Goal: Information Seeking & Learning: Learn about a topic

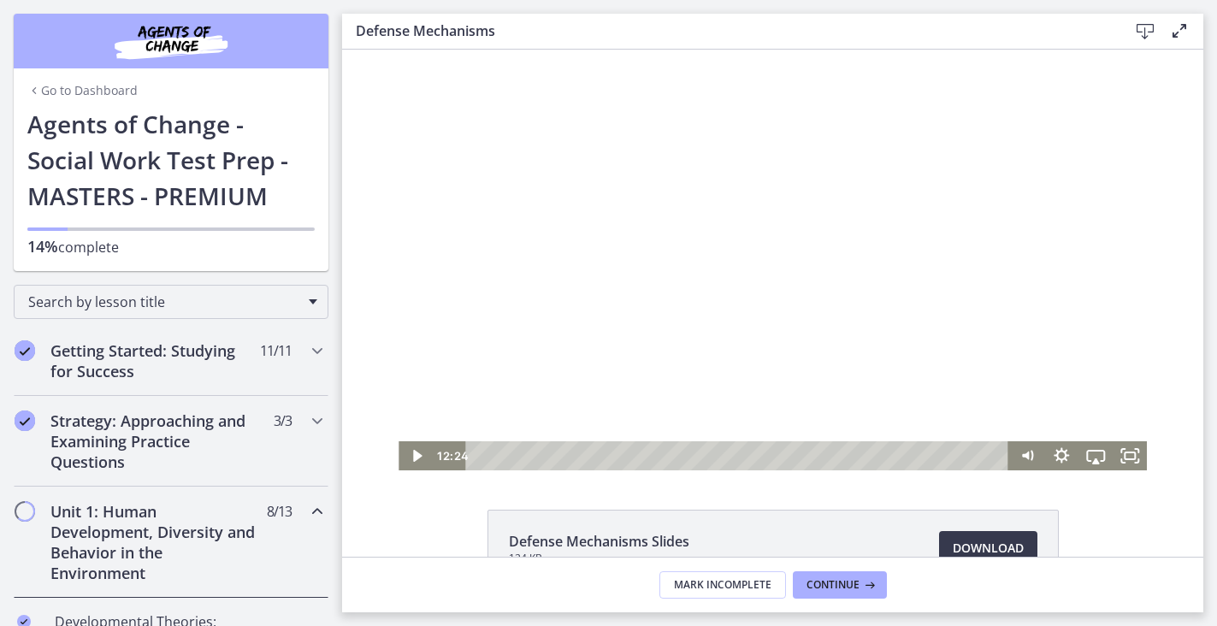
scroll to position [11, 0]
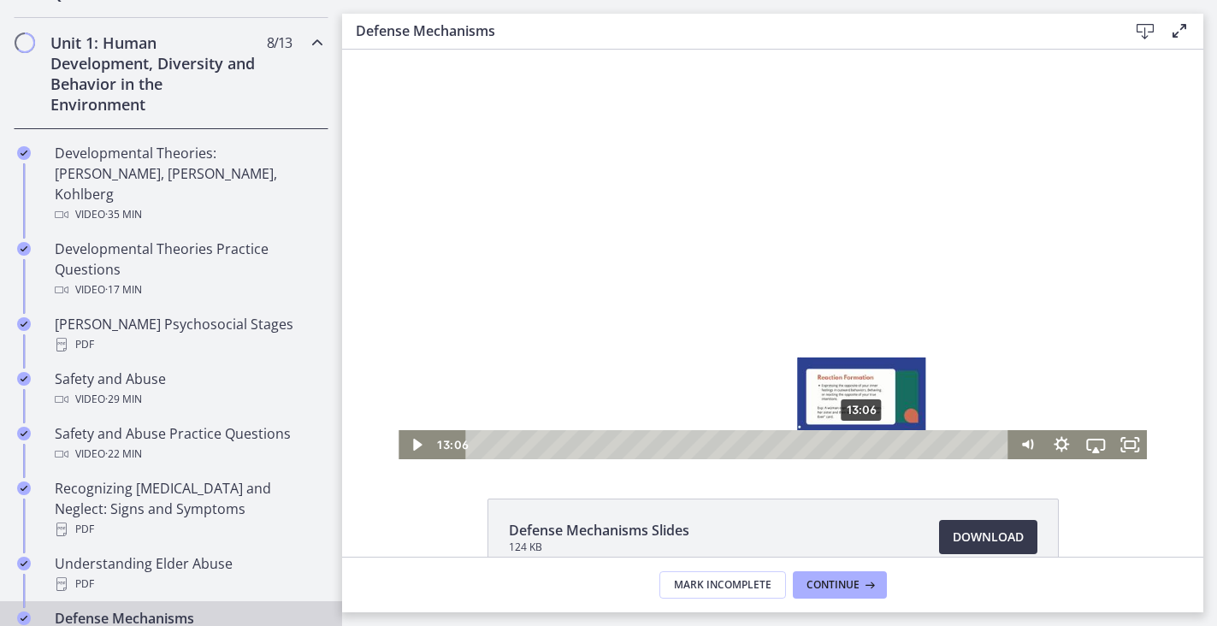
click at [863, 447] on div "13:06" at bounding box center [739, 444] width 523 height 29
click at [876, 447] on div "13:34" at bounding box center [739, 444] width 523 height 29
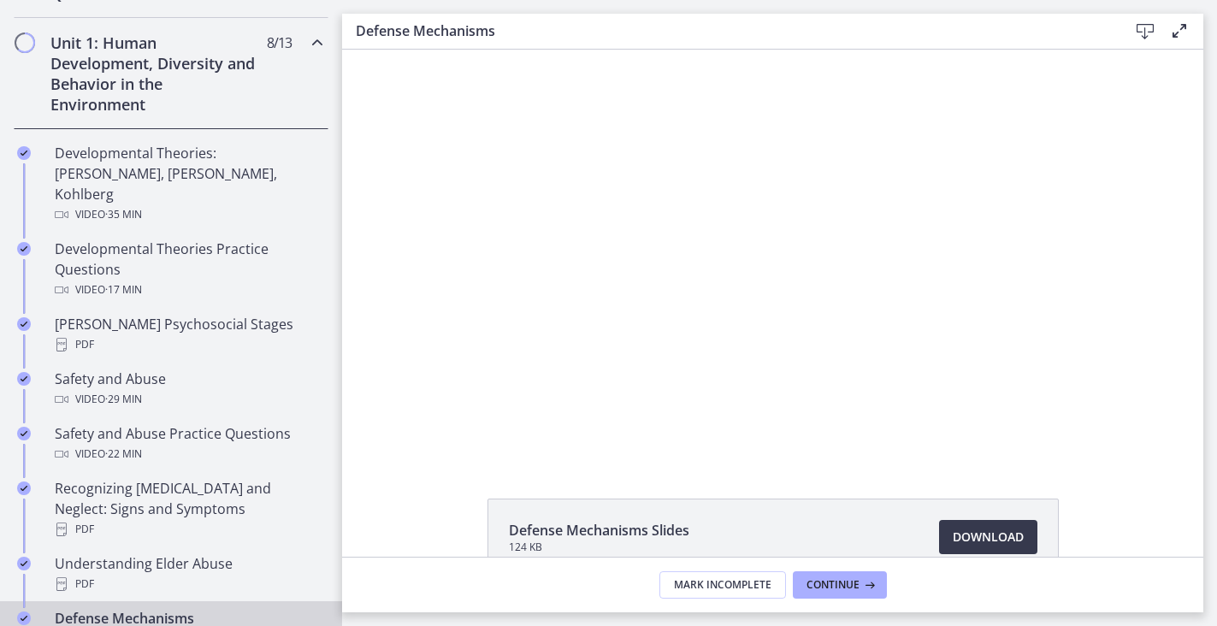
click at [385, 250] on div "Click for sound @keyframes VOLUME_SMALL_WAVE_FLASH { 0% { opacity: 0; } 33% { o…" at bounding box center [772, 248] width 861 height 421
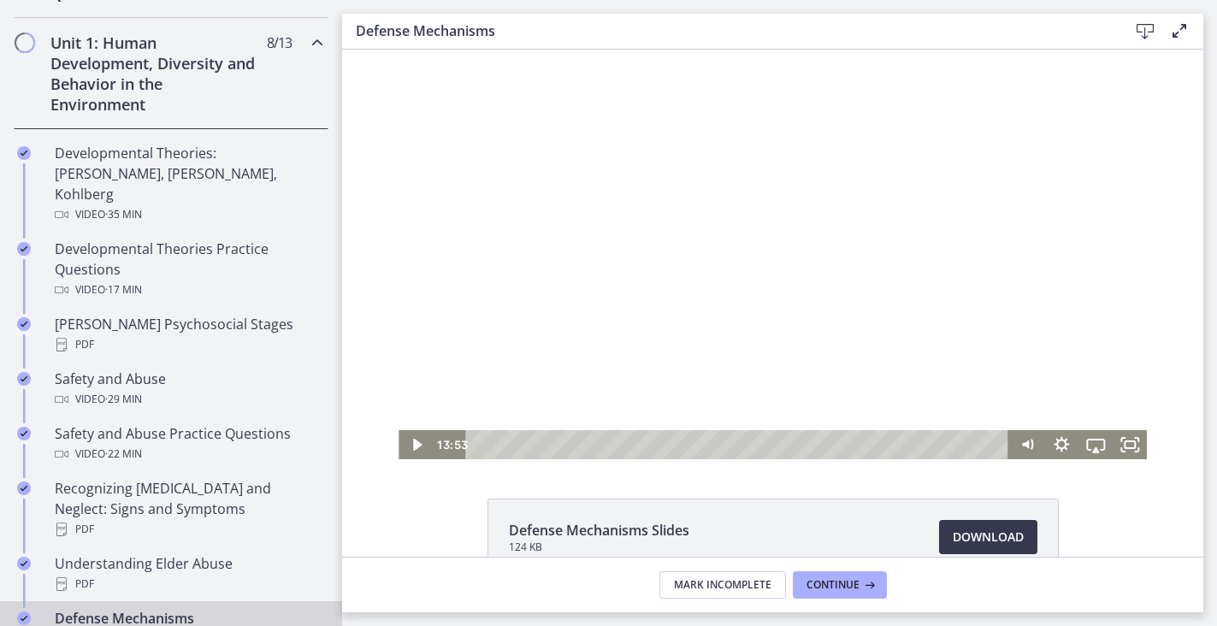
click at [513, 267] on div at bounding box center [772, 248] width 748 height 421
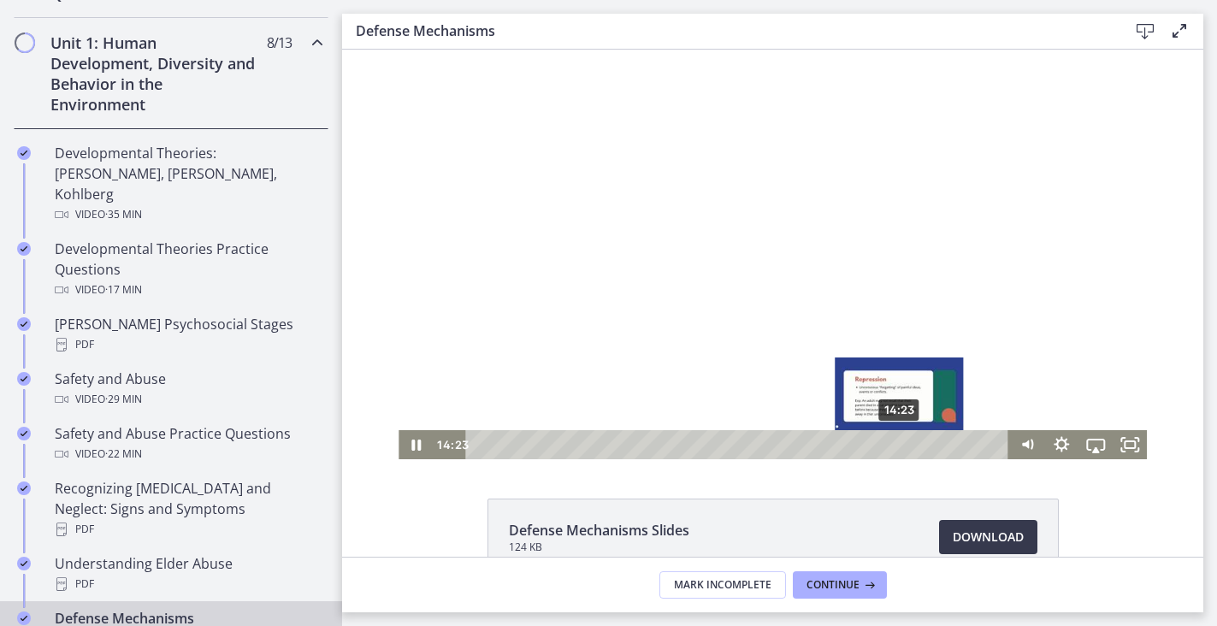
click at [900, 441] on div "14:23" at bounding box center [739, 444] width 523 height 29
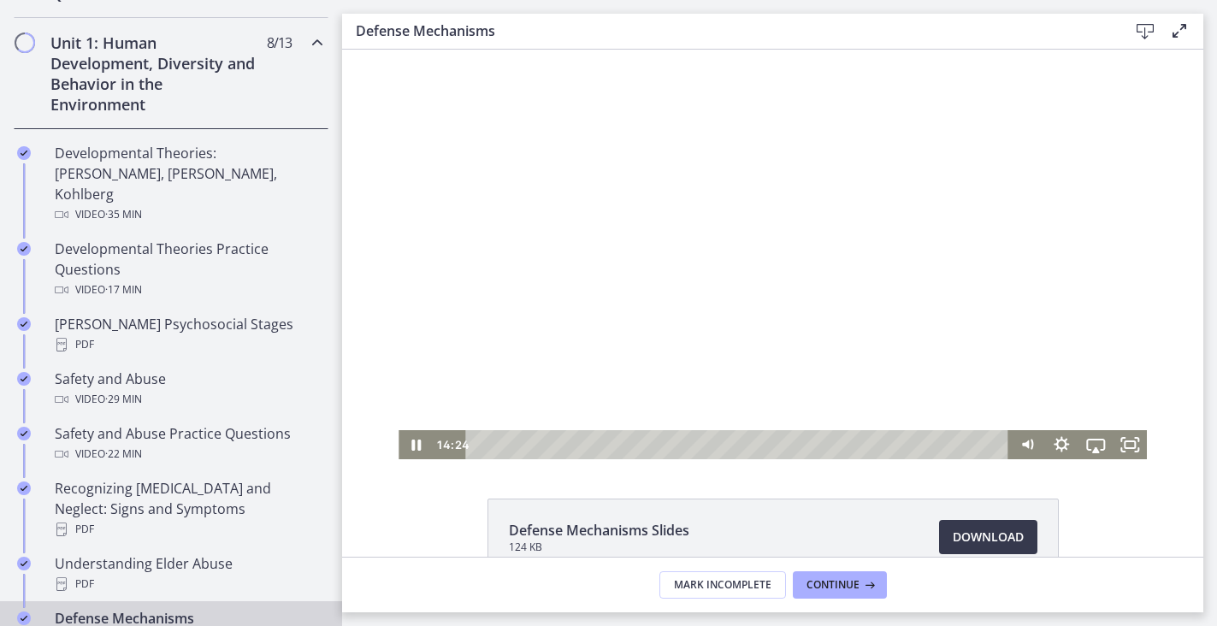
click at [721, 327] on div at bounding box center [772, 248] width 748 height 421
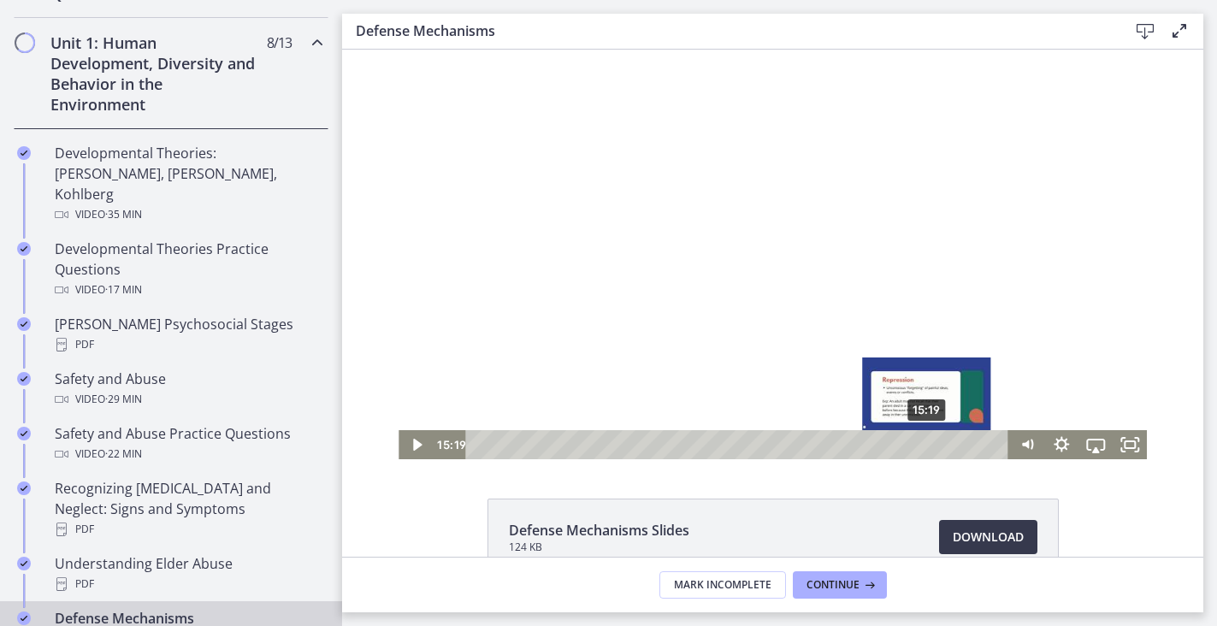
click at [928, 444] on div "15:19" at bounding box center [739, 444] width 523 height 29
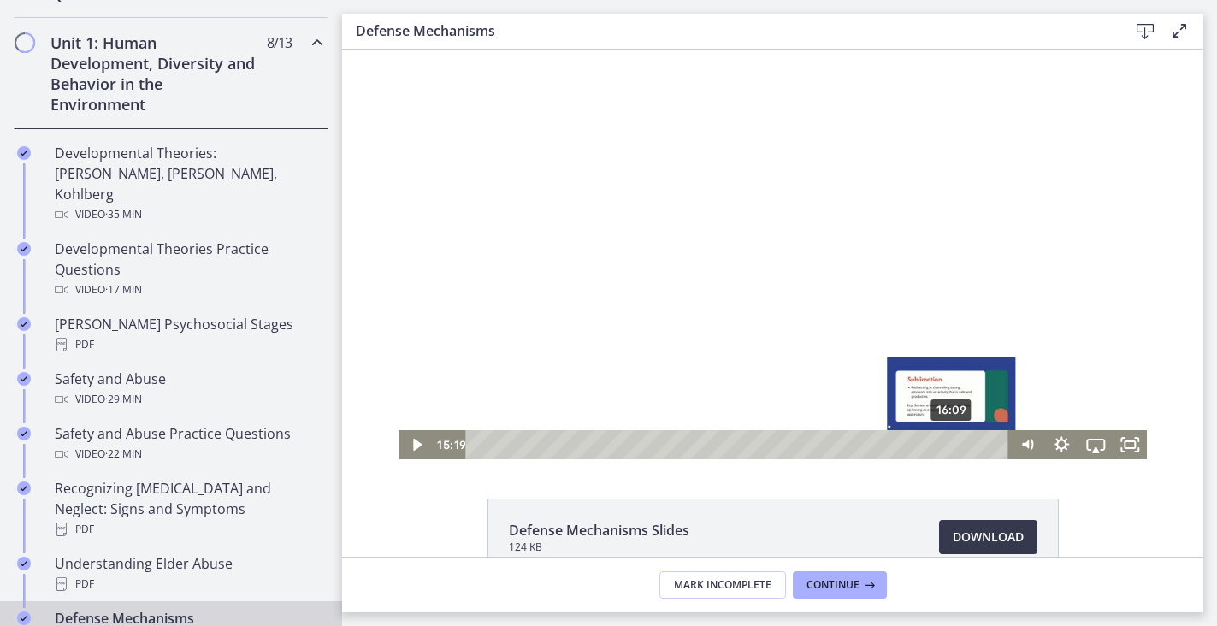
click at [952, 447] on div "16:09" at bounding box center [739, 444] width 523 height 29
click at [958, 444] on div "16:22" at bounding box center [739, 444] width 523 height 29
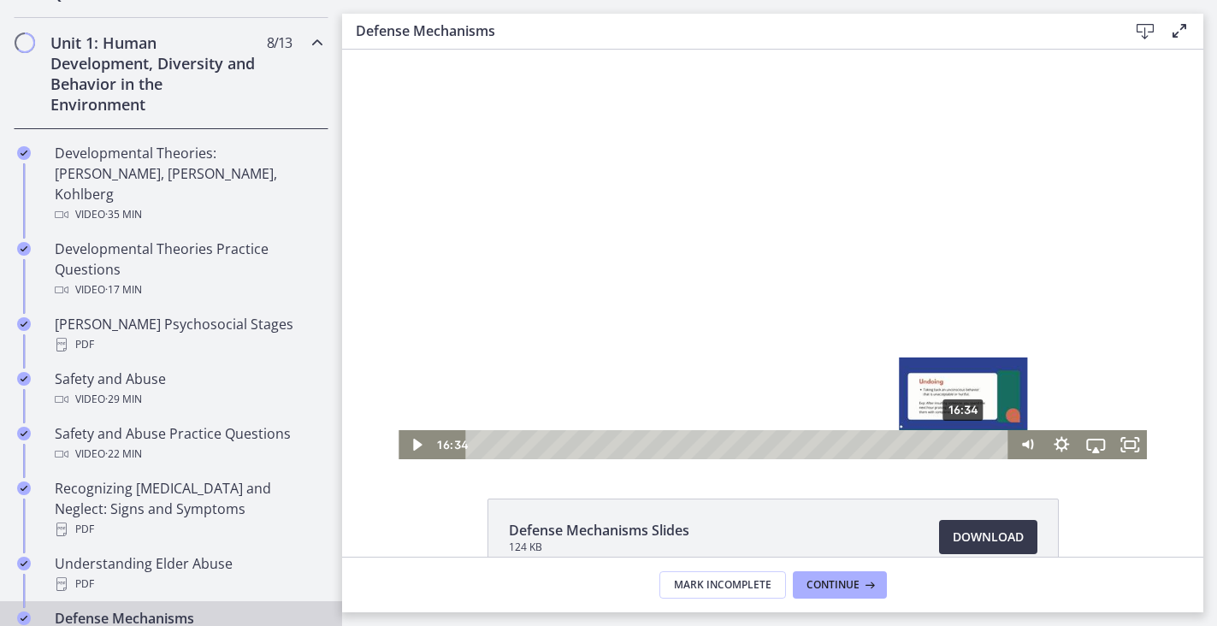
click at [964, 445] on div "16:34" at bounding box center [739, 444] width 523 height 29
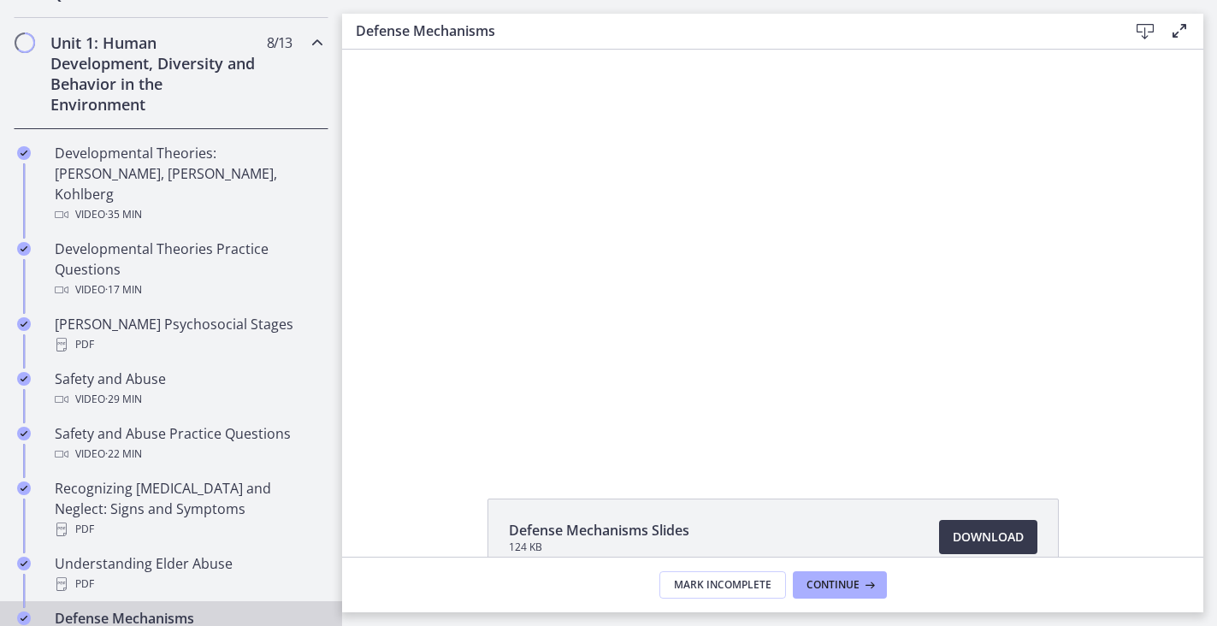
click at [1009, 3] on main "Defense Mechanisms Download Enable fullscreen Defense Mechanisms Slides 124 KB …" at bounding box center [779, 313] width 875 height 626
click at [827, 585] on span "Continue" at bounding box center [832, 585] width 53 height 14
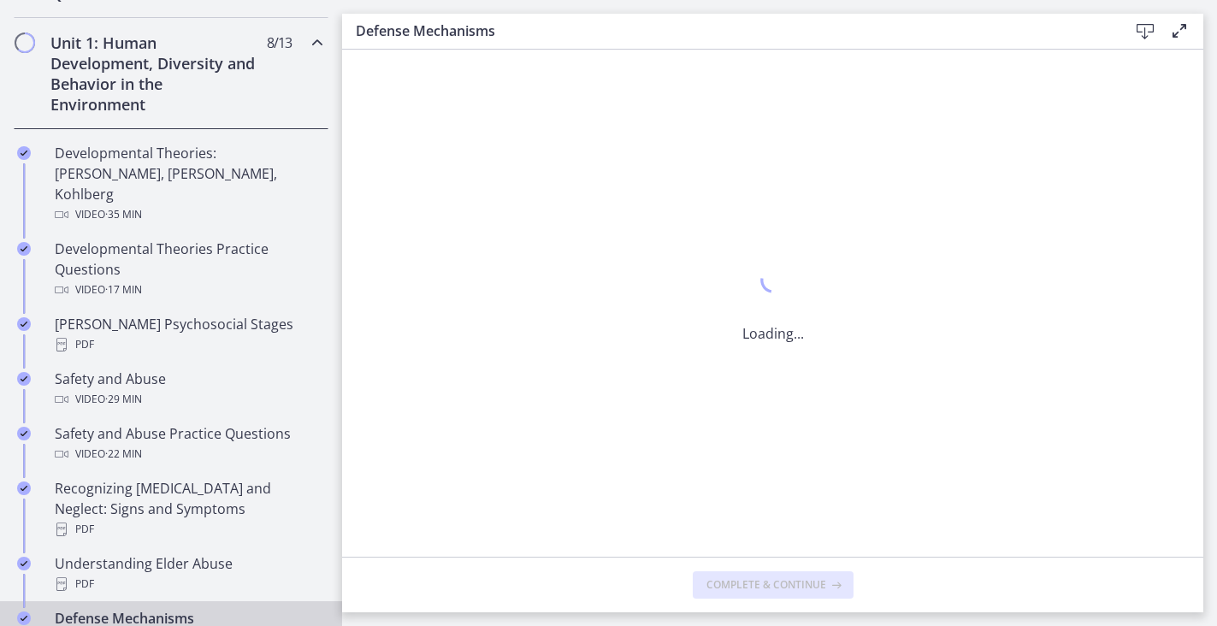
scroll to position [0, 0]
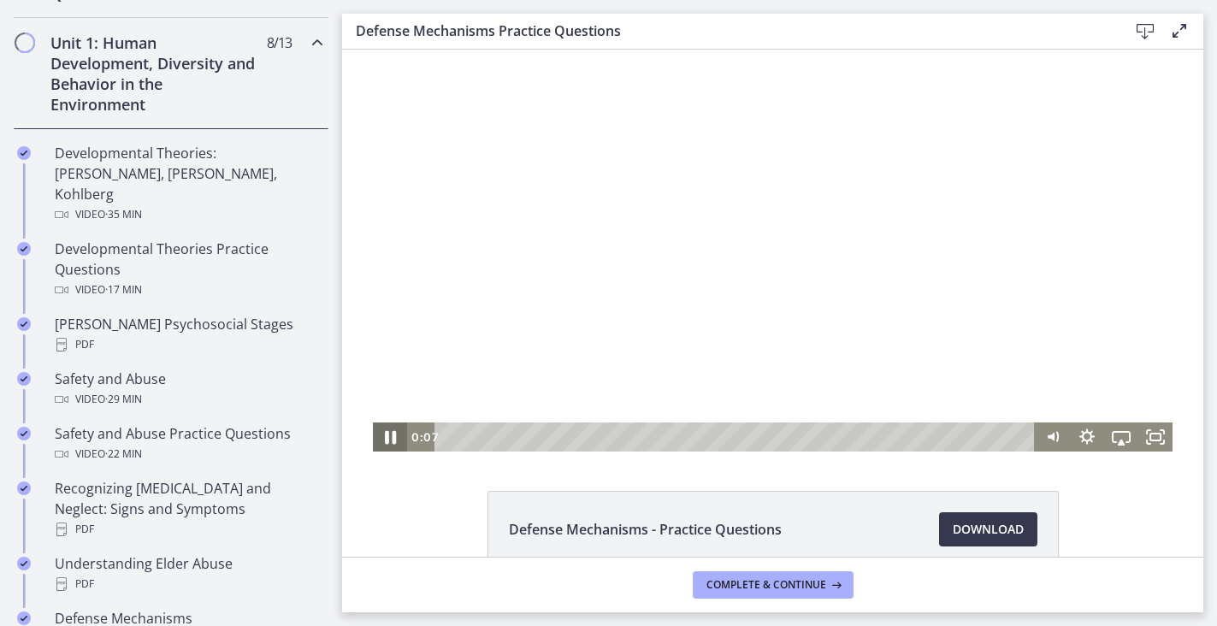
click at [383, 436] on icon "Pause" at bounding box center [389, 437] width 41 height 35
click at [751, 339] on div at bounding box center [772, 251] width 799 height 402
click at [1119, 445] on icon "Airplay" at bounding box center [1120, 442] width 7 height 6
click at [1061, 271] on div at bounding box center [772, 251] width 799 height 402
click at [1162, 433] on icon "Fullscreen" at bounding box center [1155, 436] width 34 height 29
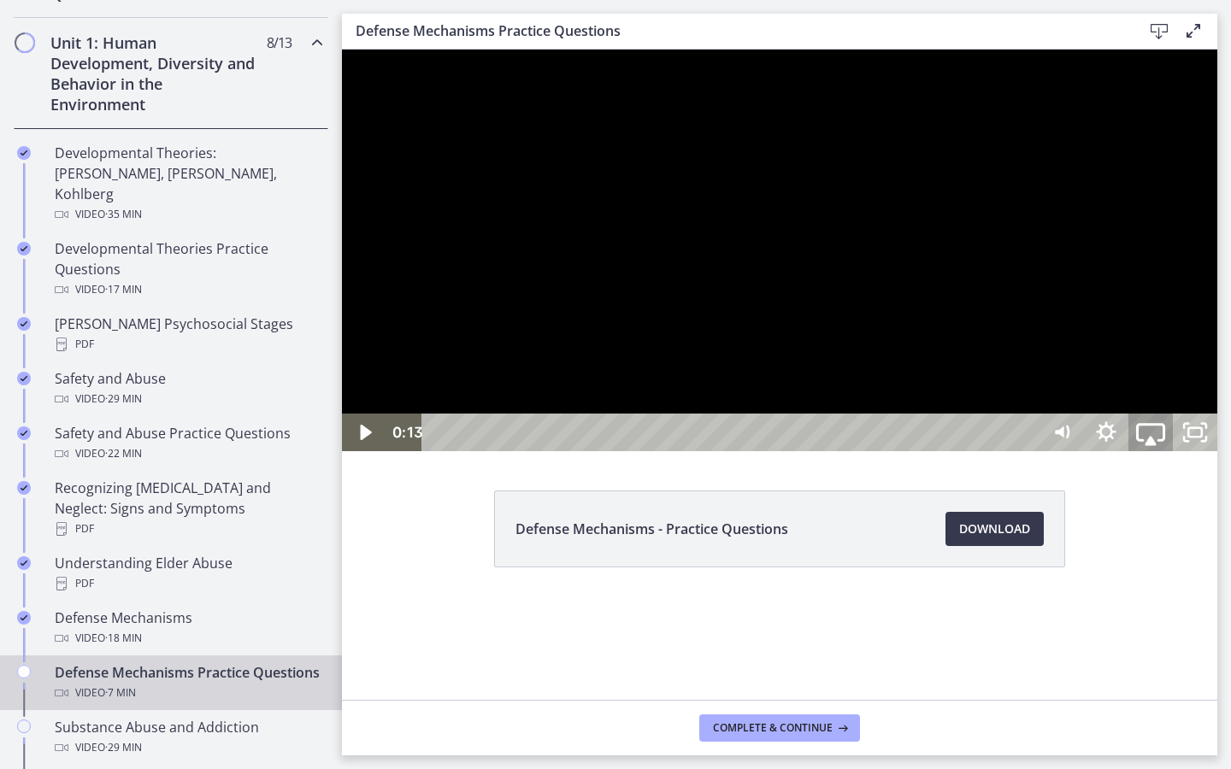
click at [1177, 456] on icon "Airplay" at bounding box center [1150, 432] width 53 height 45
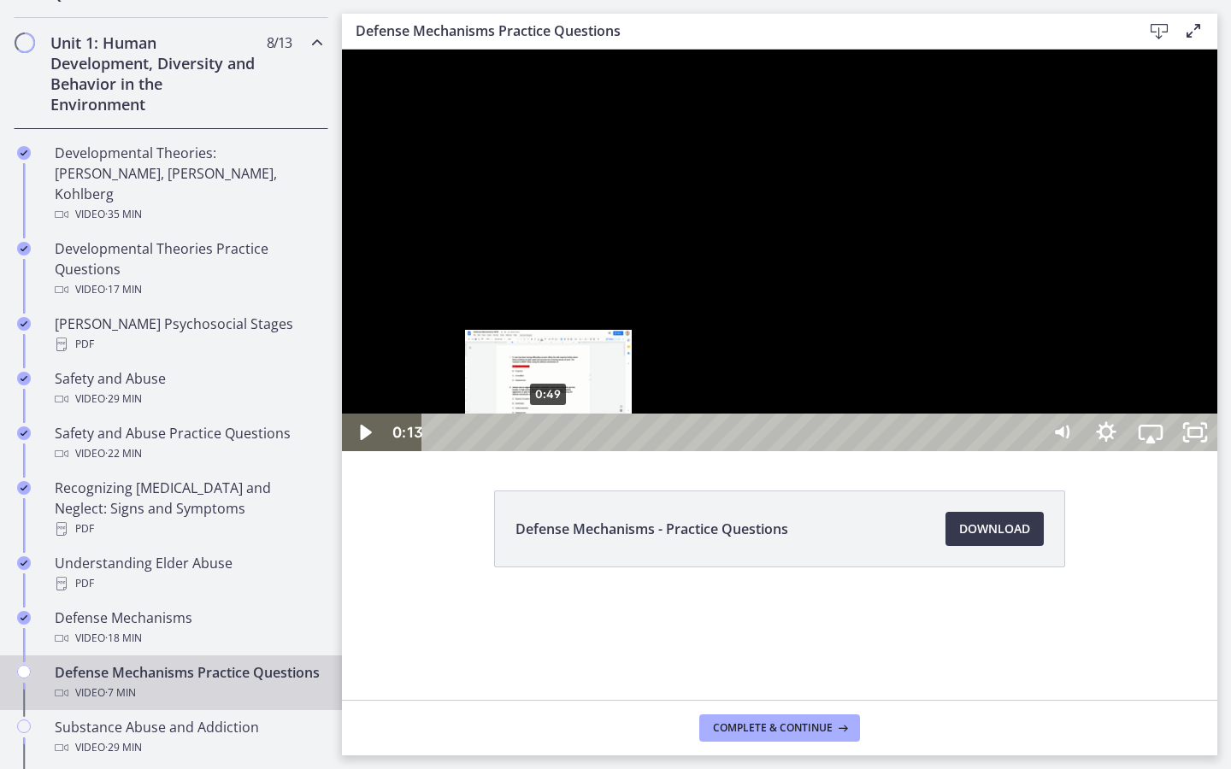
click at [549, 451] on div "0:49" at bounding box center [733, 433] width 591 height 38
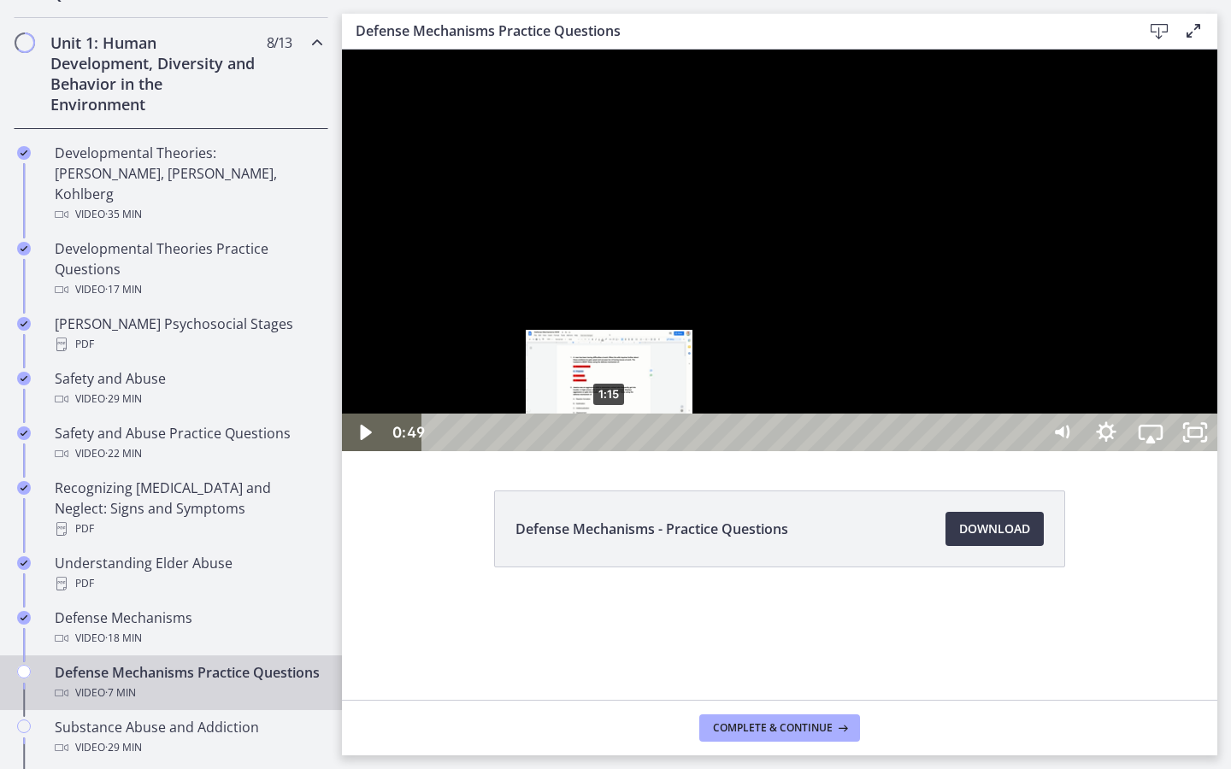
click at [610, 451] on div "1:15" at bounding box center [733, 433] width 591 height 38
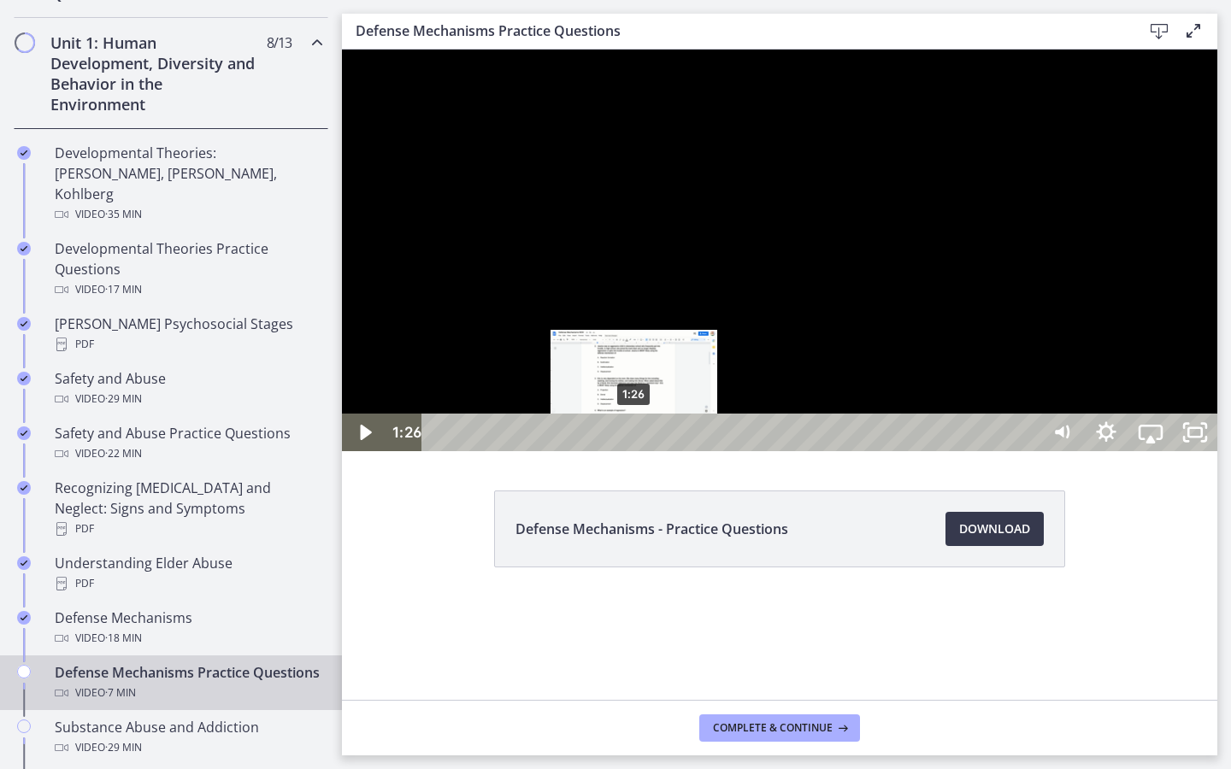
click at [634, 451] on div "1:26" at bounding box center [733, 433] width 591 height 38
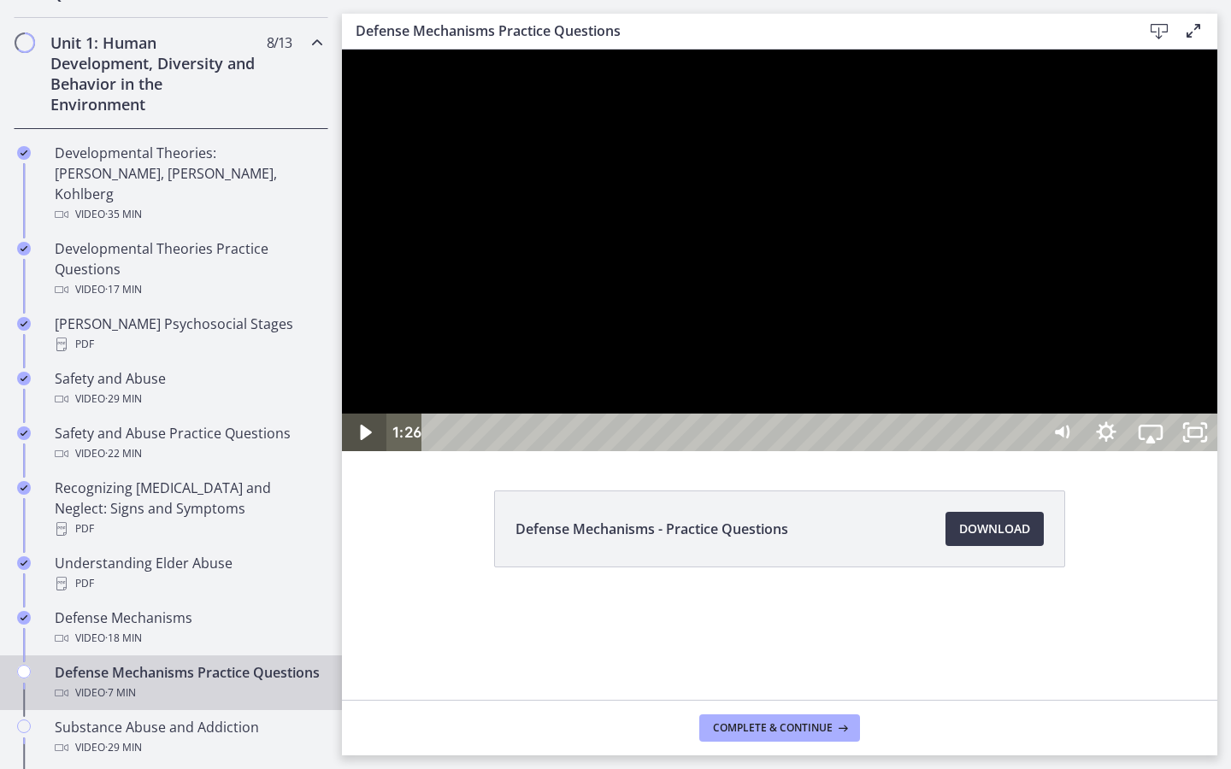
click at [368, 451] on icon "Play Video" at bounding box center [366, 433] width 44 height 38
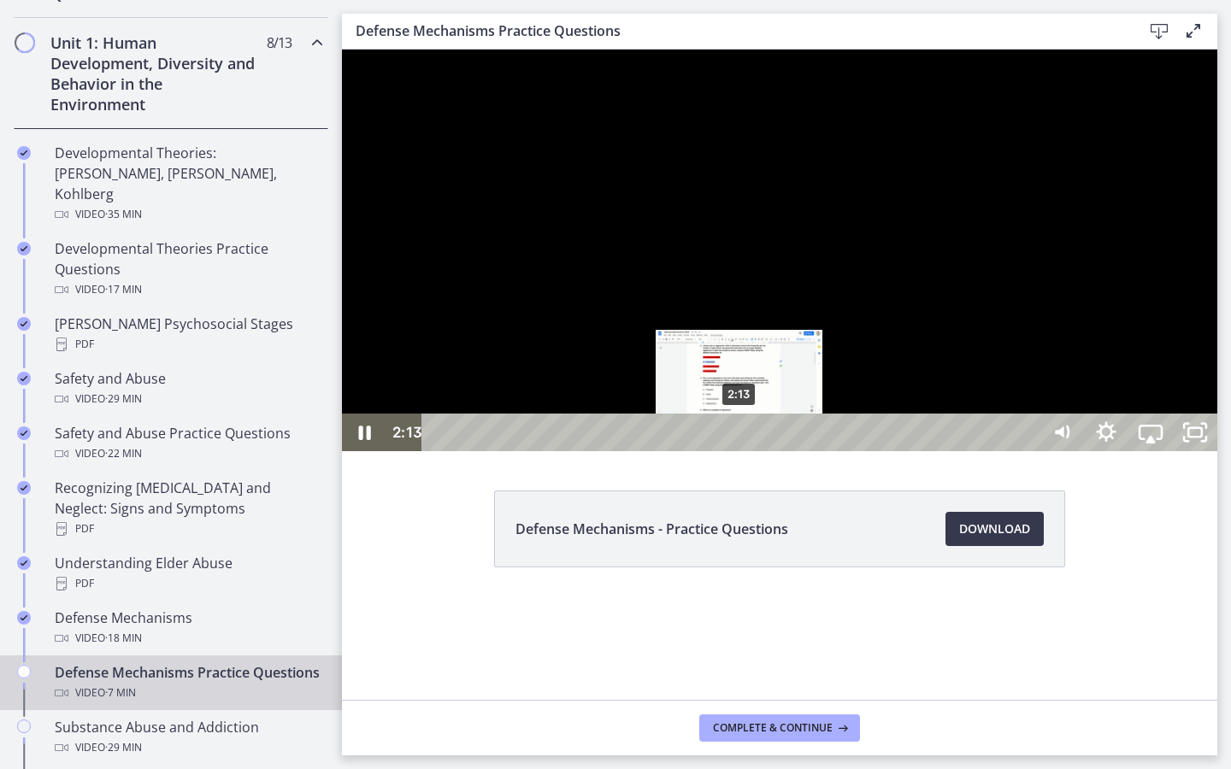
click at [740, 451] on div "2:13" at bounding box center [733, 433] width 591 height 38
click at [758, 451] on div "2:21" at bounding box center [733, 433] width 591 height 38
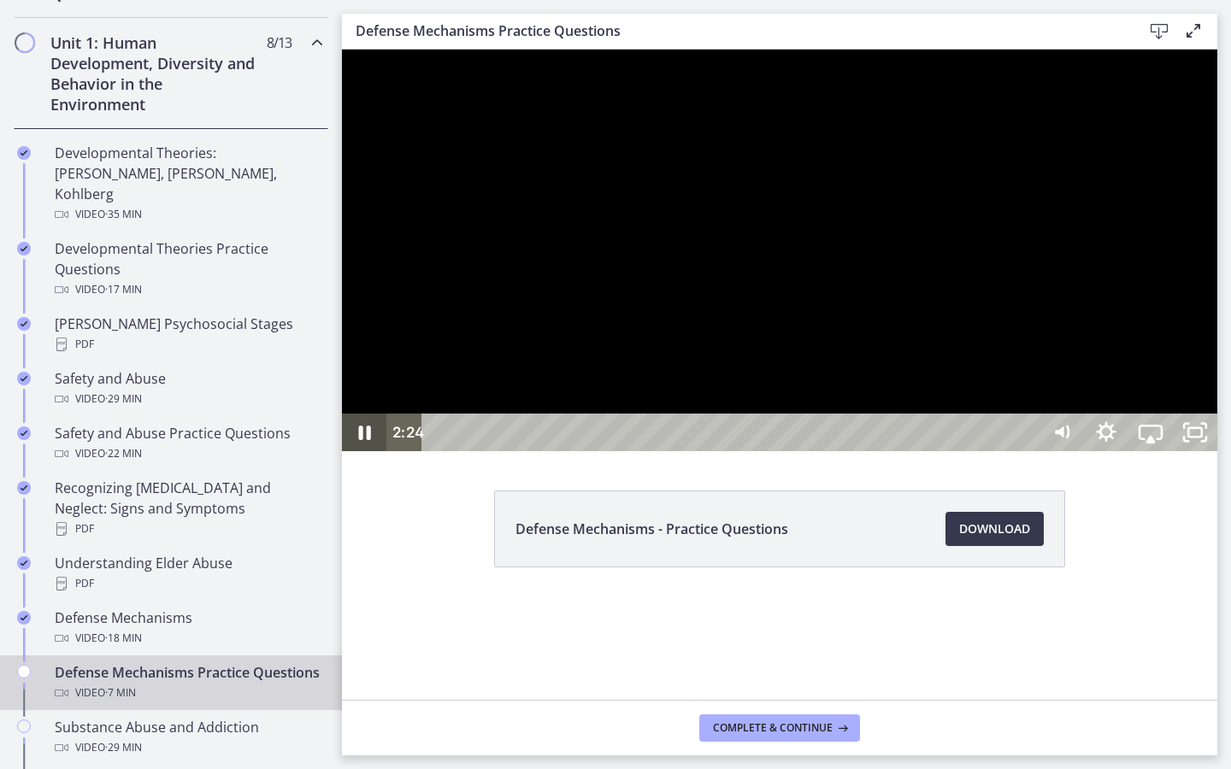
click at [369, 440] on icon "Pause" at bounding box center [365, 433] width 12 height 15
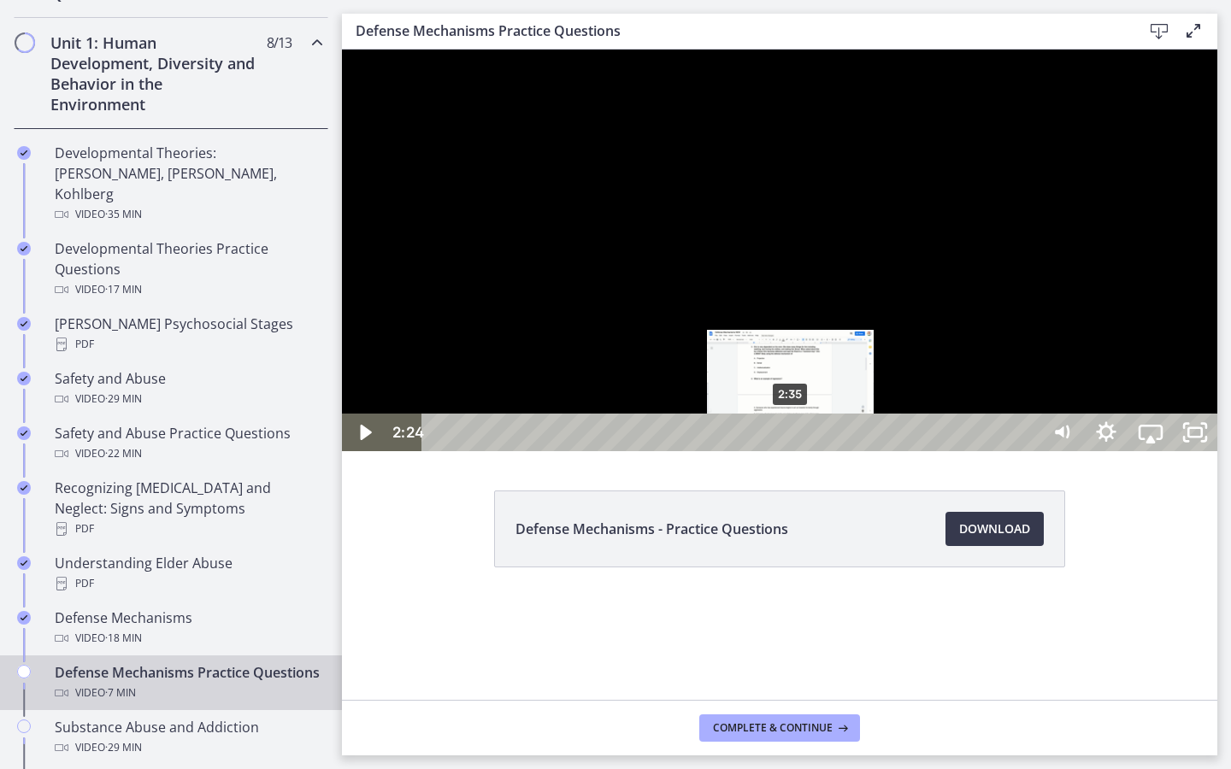
click at [792, 451] on div "2:35" at bounding box center [733, 433] width 591 height 38
click at [814, 451] on div "2:45" at bounding box center [733, 433] width 591 height 38
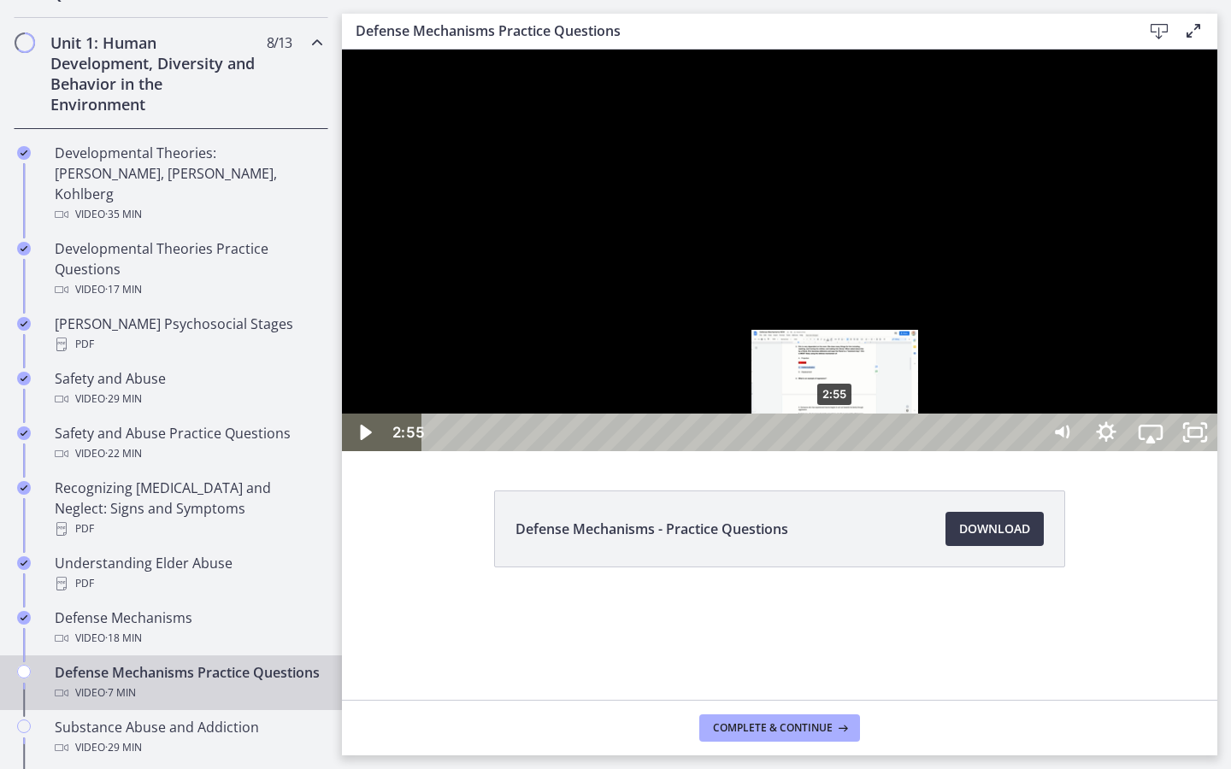
click at [836, 451] on div "2:55" at bounding box center [733, 433] width 591 height 38
click at [826, 451] on div "2:51" at bounding box center [733, 433] width 591 height 38
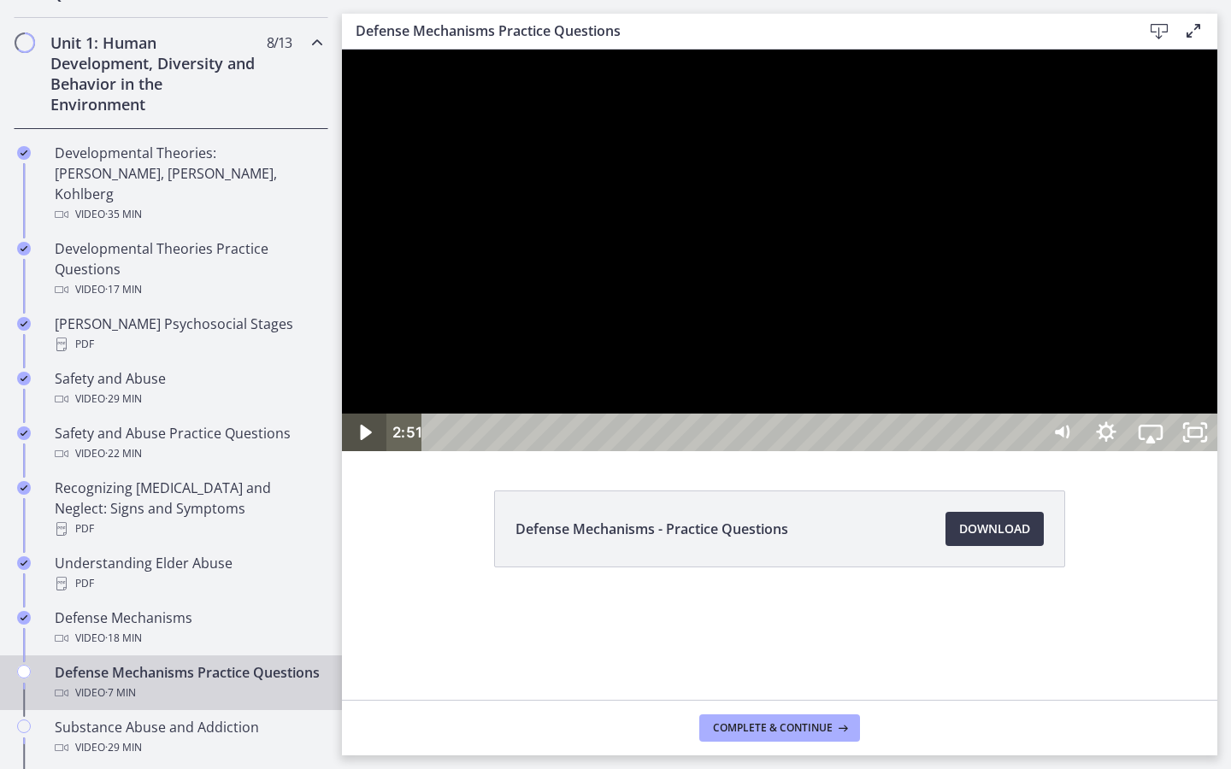
click at [369, 451] on icon "Play Video" at bounding box center [366, 433] width 44 height 38
click at [1018, 451] on div at bounding box center [779, 251] width 875 height 402
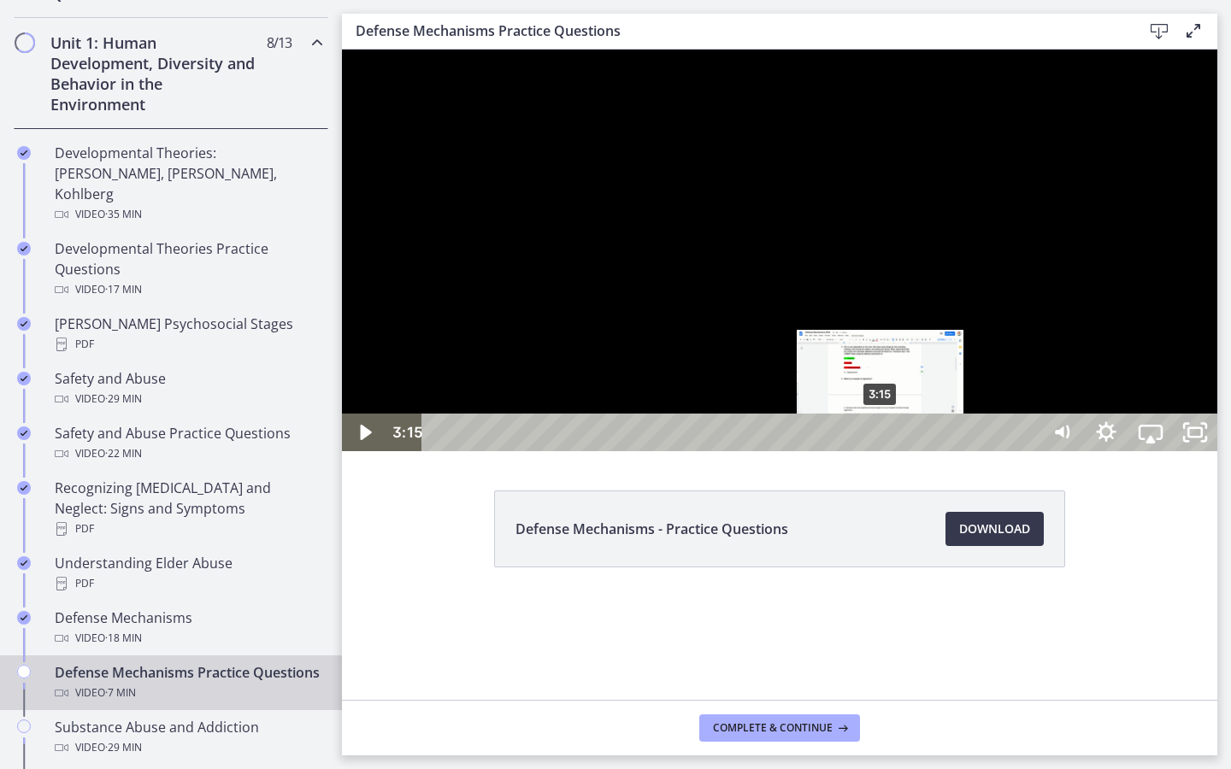
click at [881, 451] on div "3:15" at bounding box center [733, 433] width 591 height 38
click at [899, 451] on div "3:23" at bounding box center [733, 433] width 591 height 38
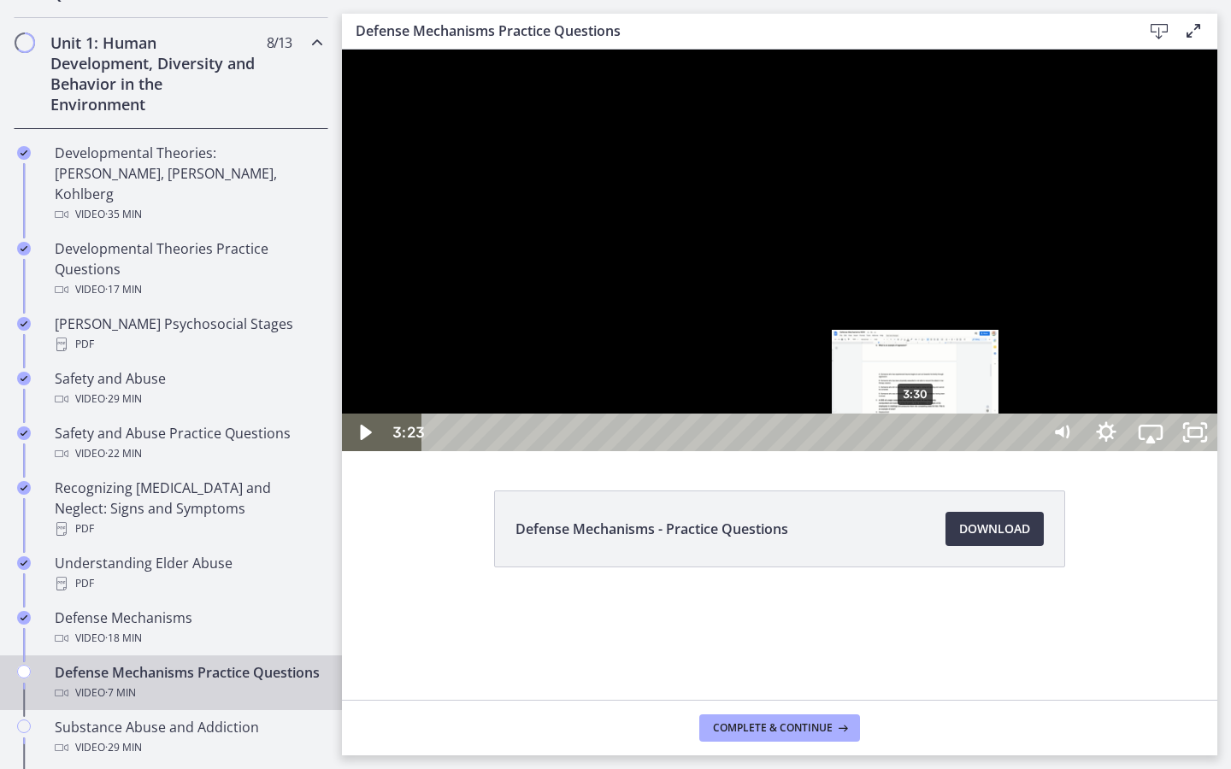
click at [917, 451] on div "3:30" at bounding box center [733, 433] width 591 height 38
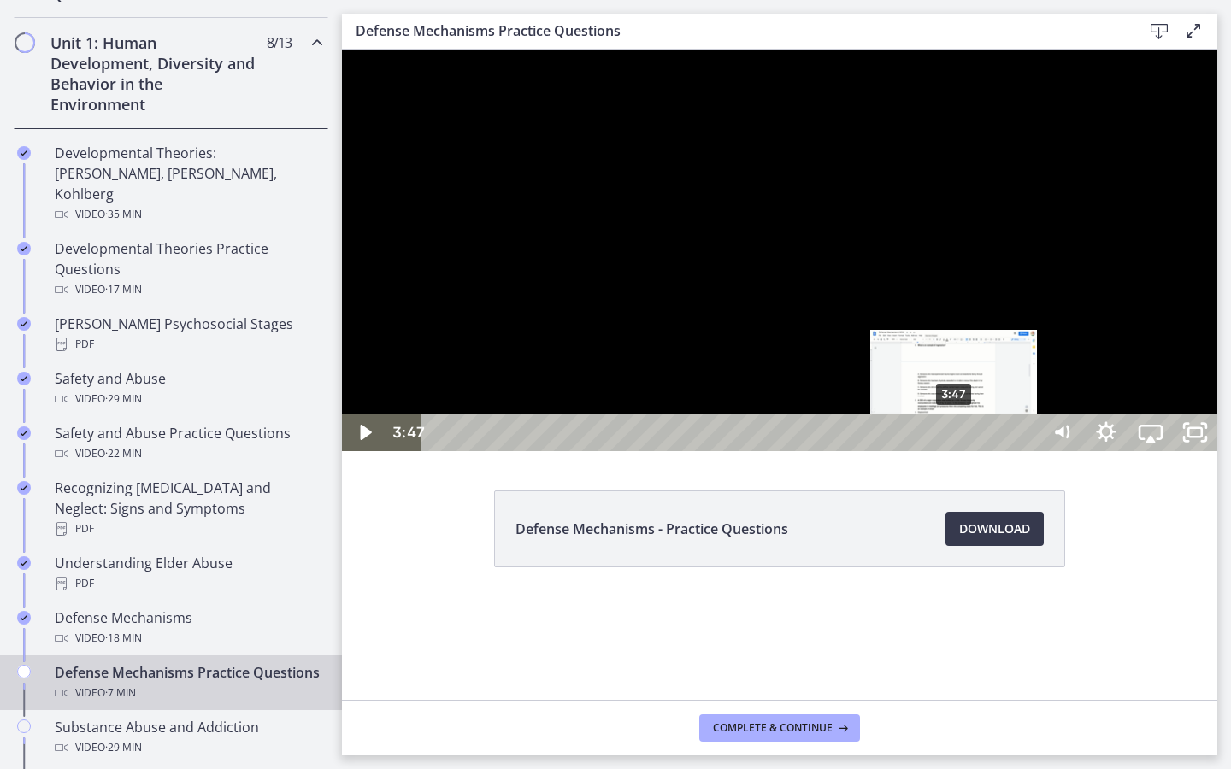
click at [955, 451] on div "3:47" at bounding box center [733, 433] width 591 height 38
click at [972, 451] on div "3:55" at bounding box center [733, 433] width 591 height 38
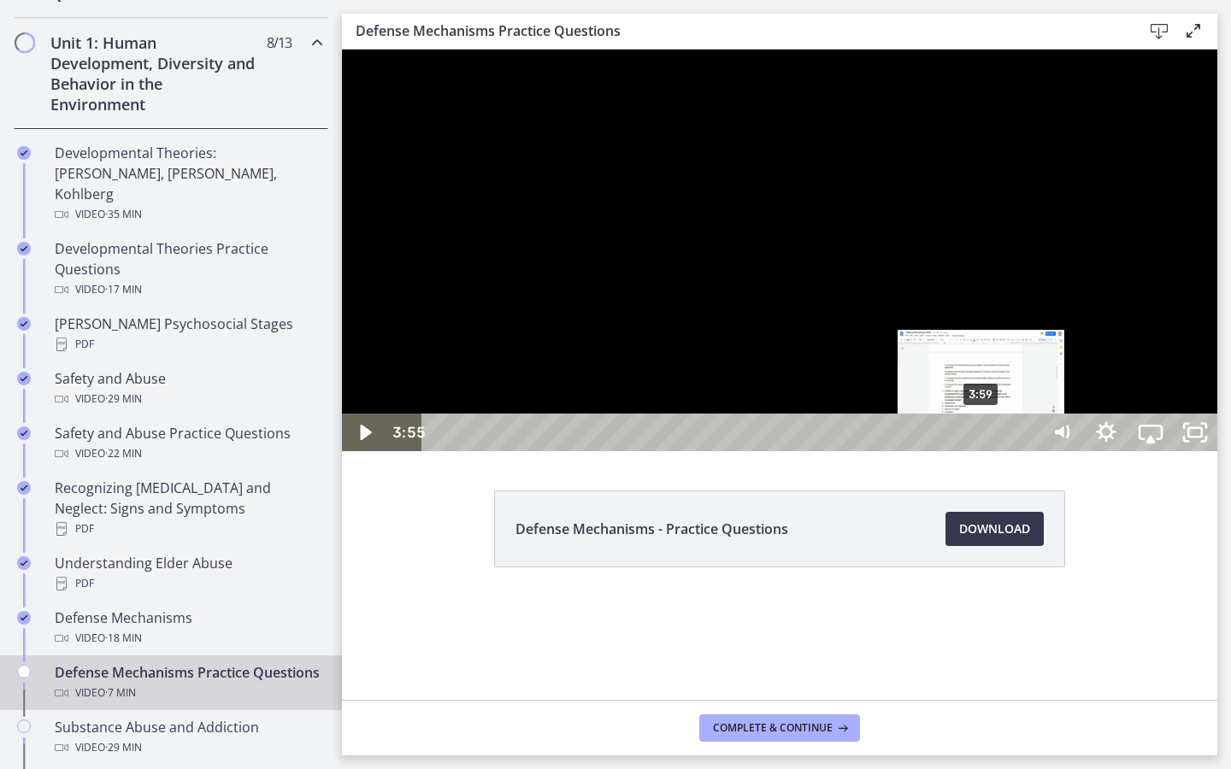
click at [982, 451] on div "3:59" at bounding box center [733, 433] width 591 height 38
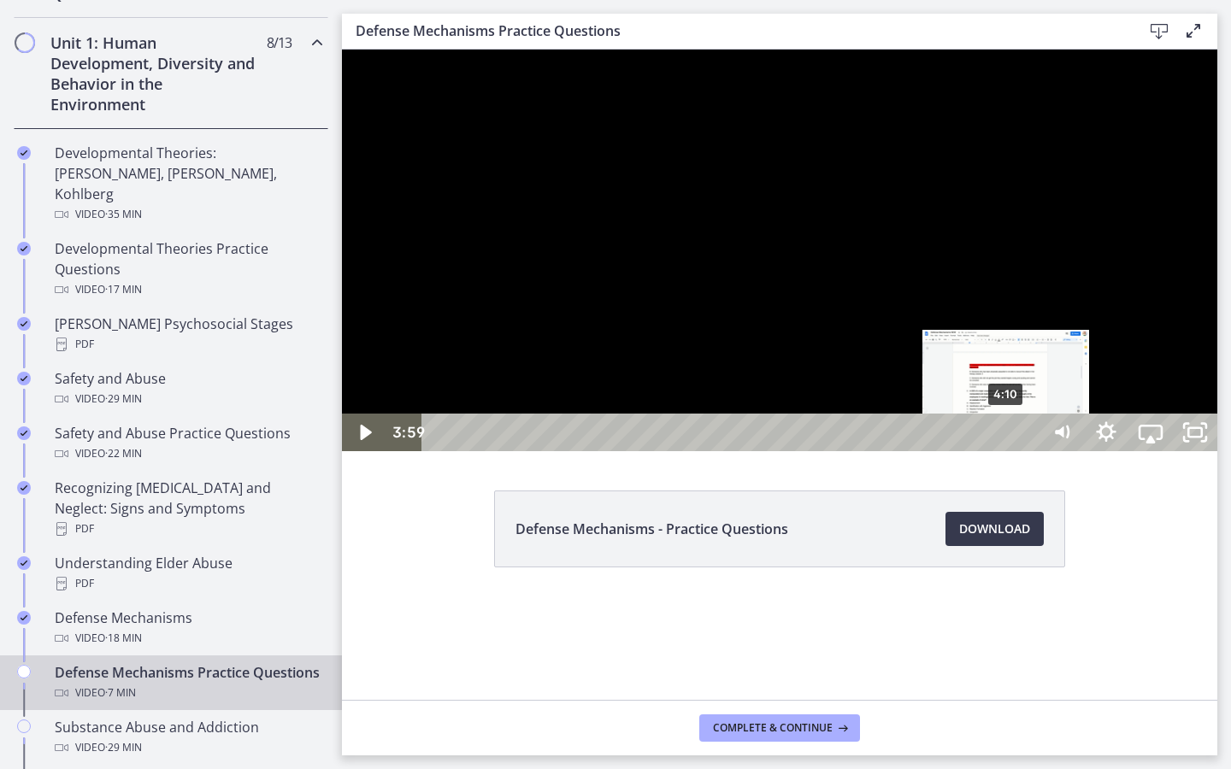
click at [1007, 451] on div "4:10" at bounding box center [733, 433] width 591 height 38
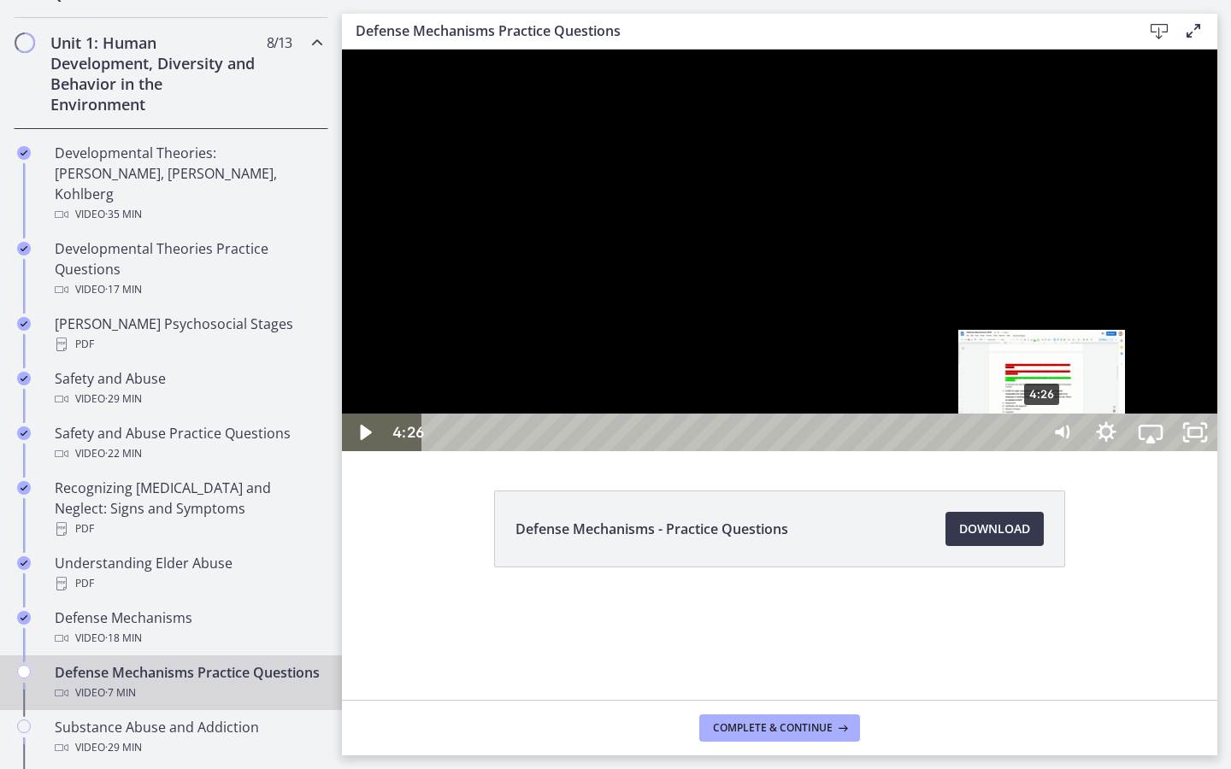
click at [1029, 451] on div "4:26" at bounding box center [733, 433] width 591 height 38
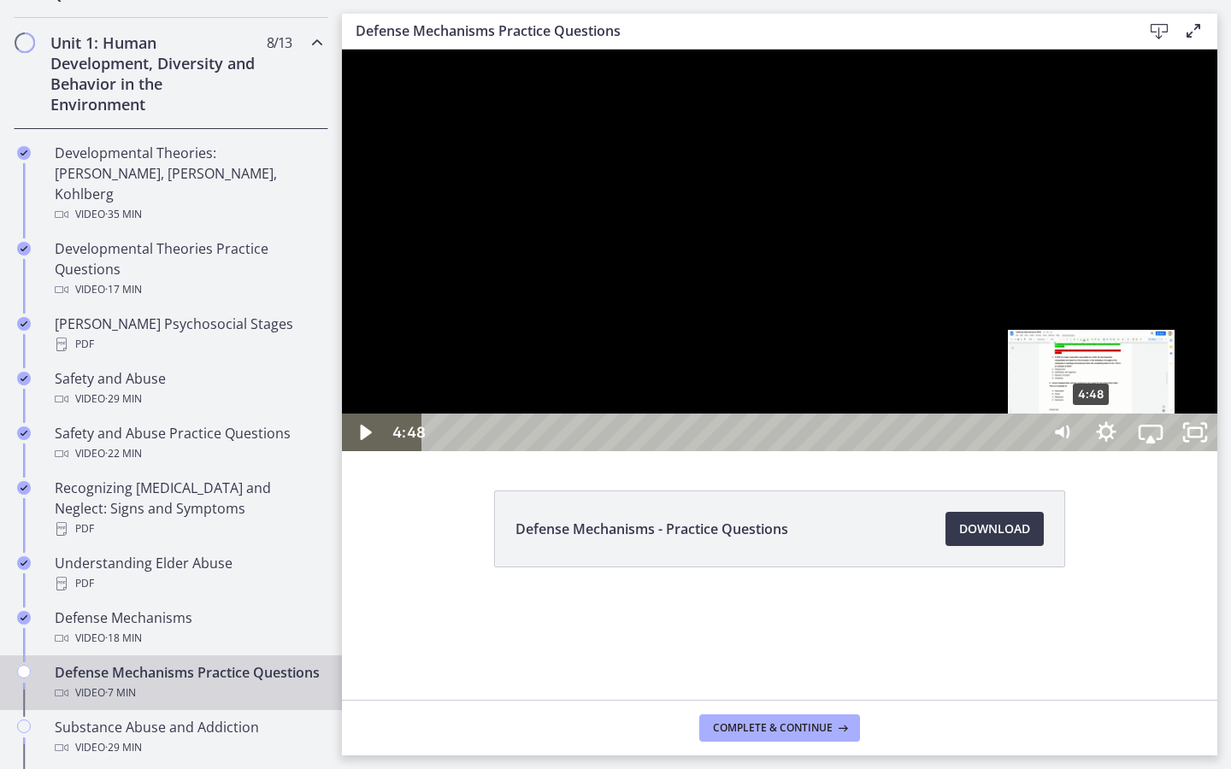
click at [1029, 451] on div "4:48" at bounding box center [733, 433] width 591 height 38
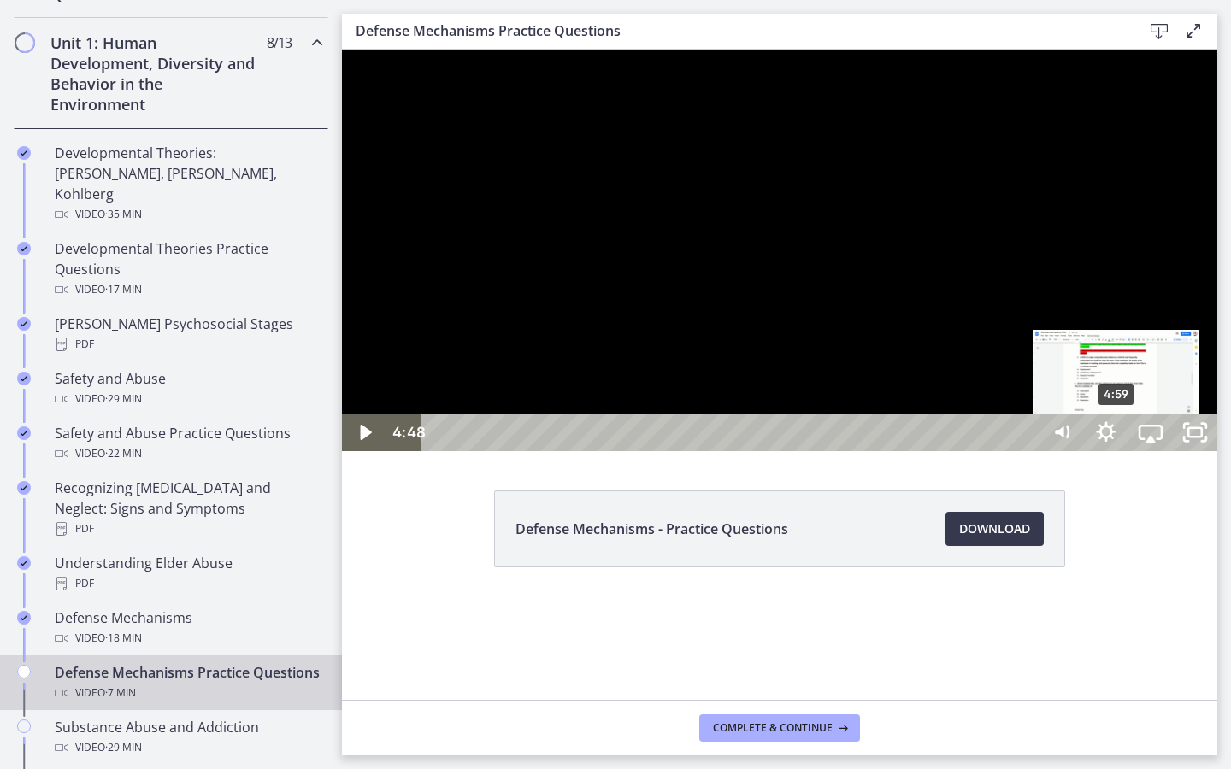
click at [1029, 451] on div "4:59" at bounding box center [733, 433] width 591 height 38
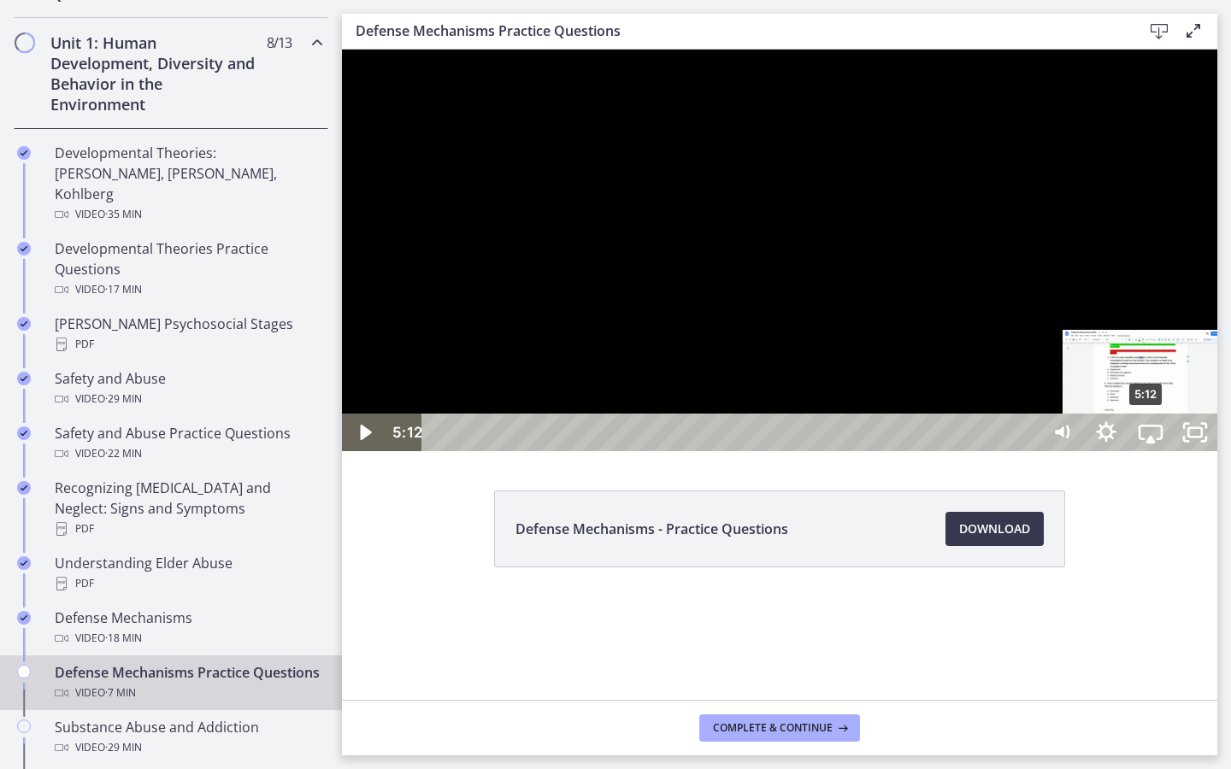
click at [1029, 451] on div "5:12" at bounding box center [733, 433] width 591 height 38
click at [1029, 451] on div "5:31" at bounding box center [733, 433] width 591 height 38
click at [1029, 451] on div "5:52" at bounding box center [733, 433] width 591 height 38
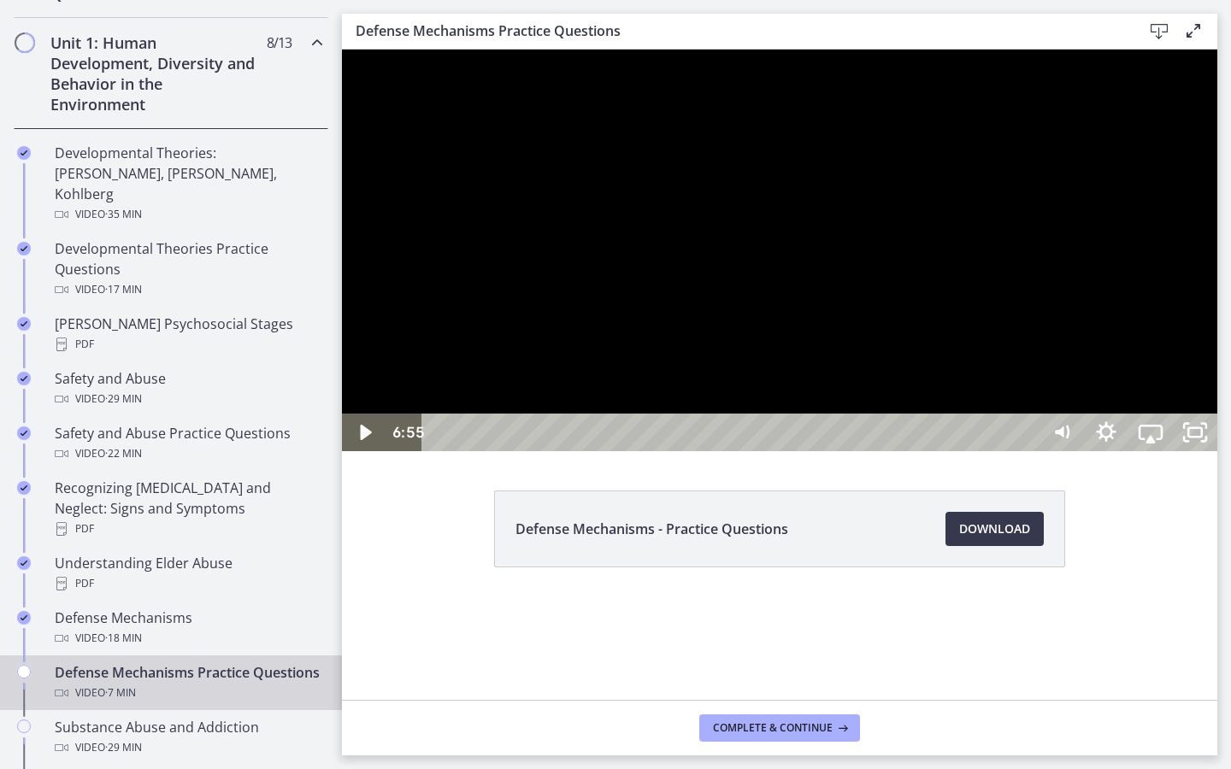
click at [1029, 451] on div "6:55" at bounding box center [733, 433] width 591 height 38
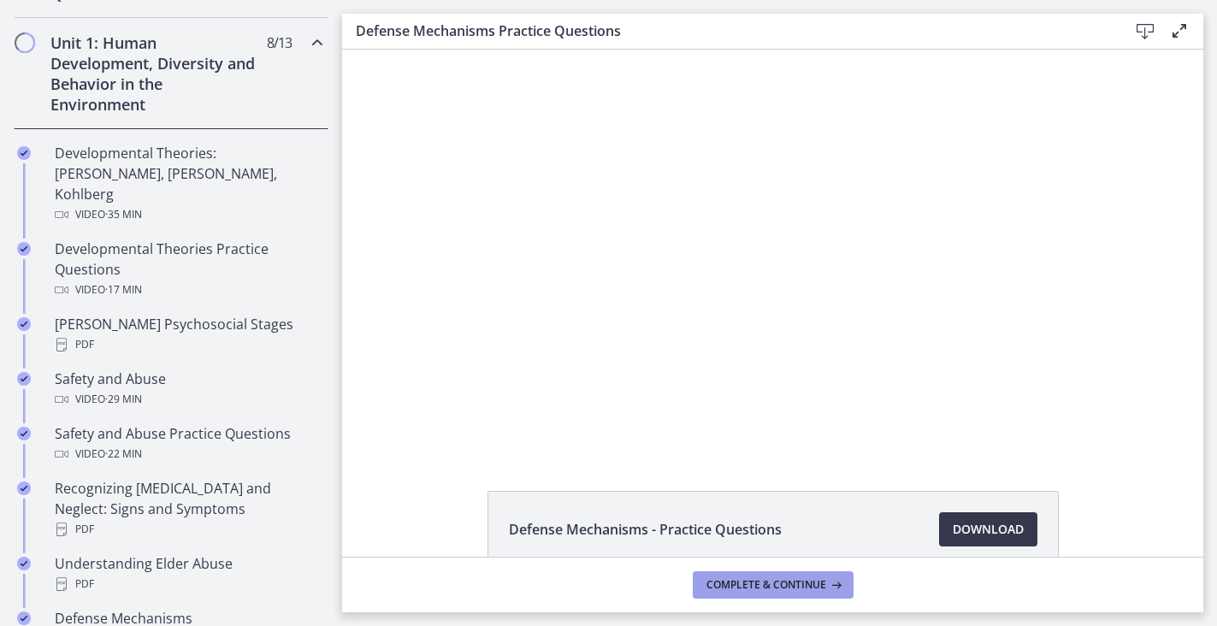
click at [731, 592] on button "Complete & continue" at bounding box center [773, 584] width 161 height 27
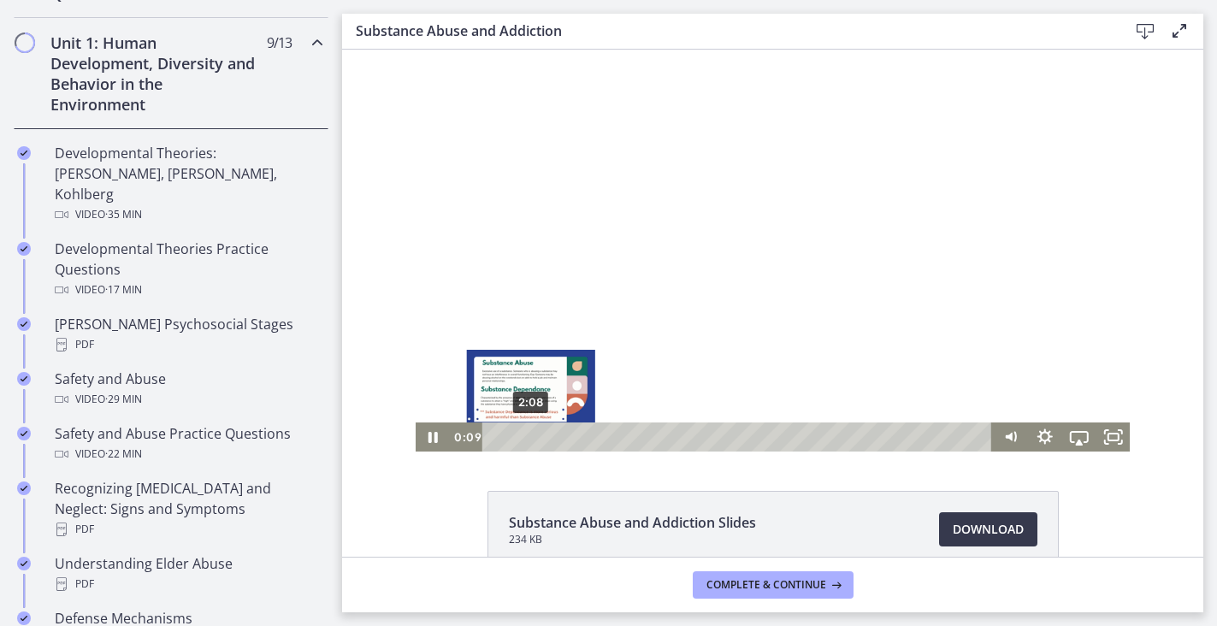
click at [531, 437] on div "2:08" at bounding box center [740, 436] width 490 height 29
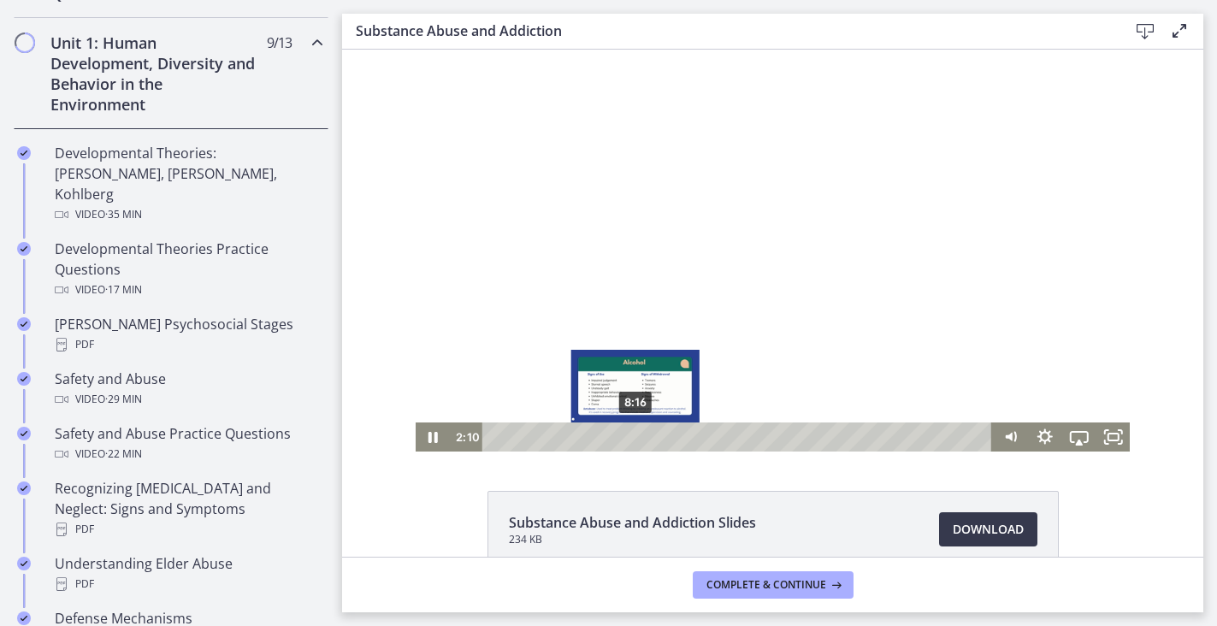
click at [636, 439] on div "8:16" at bounding box center [740, 436] width 490 height 29
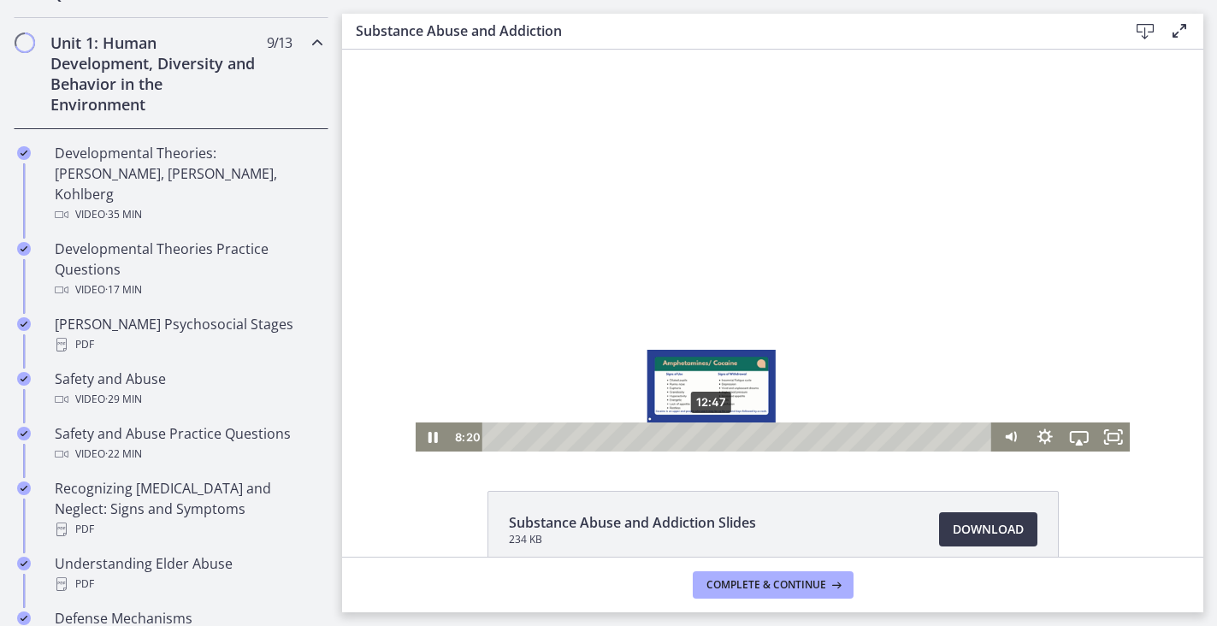
click at [712, 439] on div "12:47" at bounding box center [740, 436] width 490 height 29
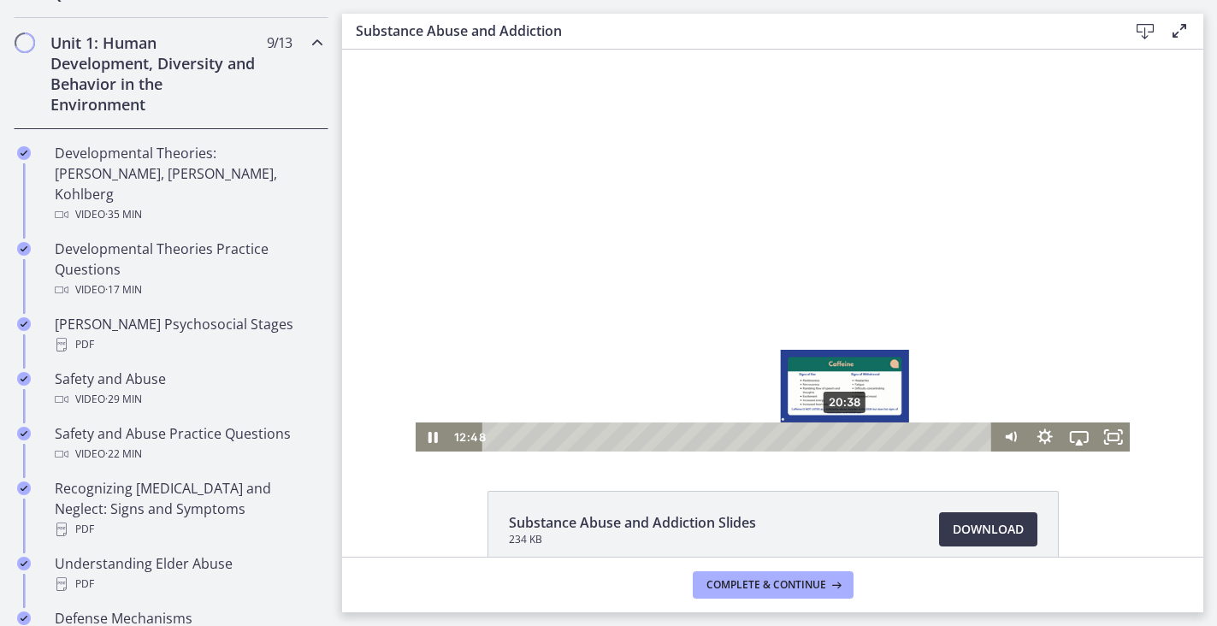
click at [846, 439] on div "20:38" at bounding box center [740, 436] width 490 height 29
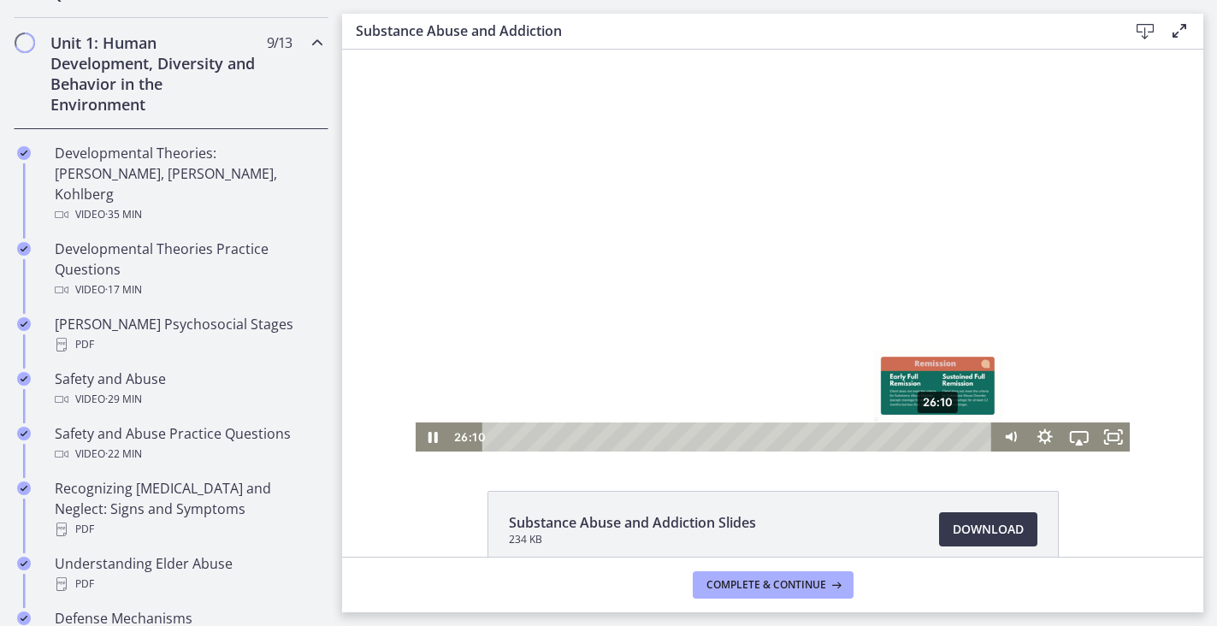
click at [940, 438] on div "26:10" at bounding box center [740, 436] width 490 height 29
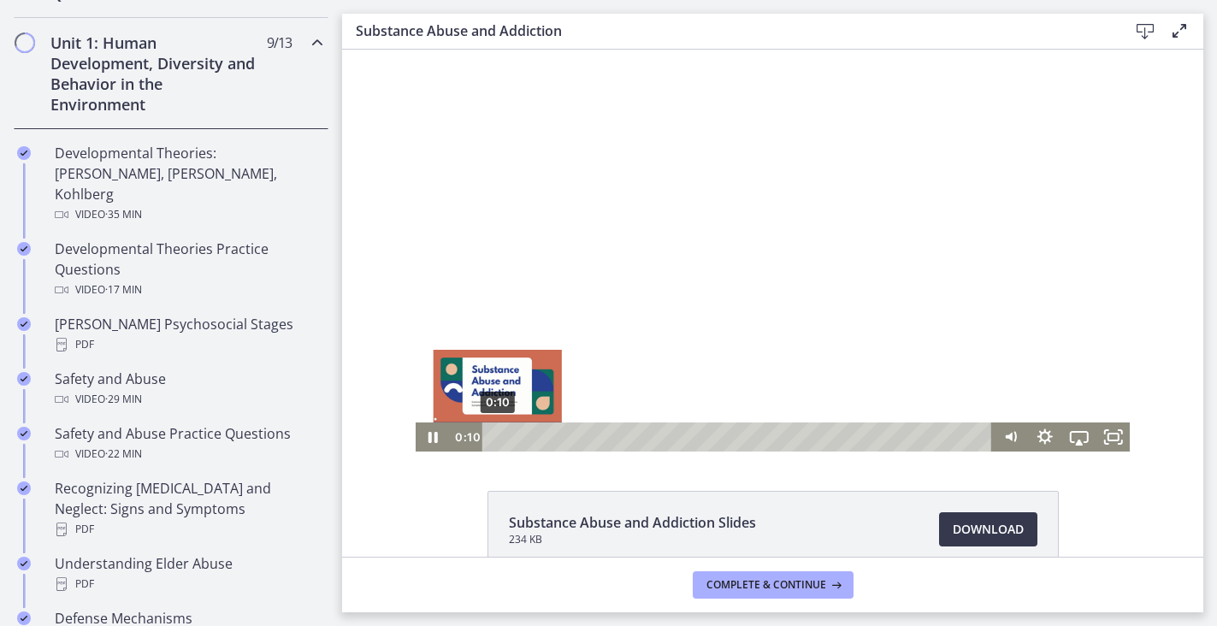
click at [498, 437] on div "0:10" at bounding box center [740, 436] width 490 height 29
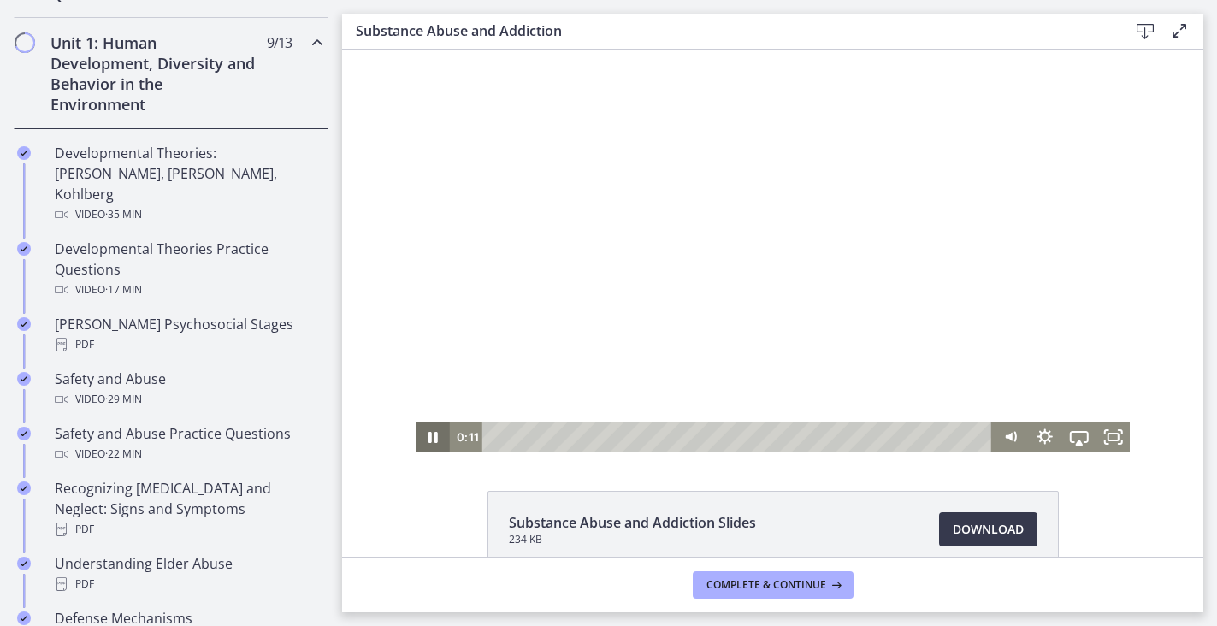
click at [433, 441] on icon "Pause" at bounding box center [433, 436] width 34 height 29
